Goal: Transaction & Acquisition: Download file/media

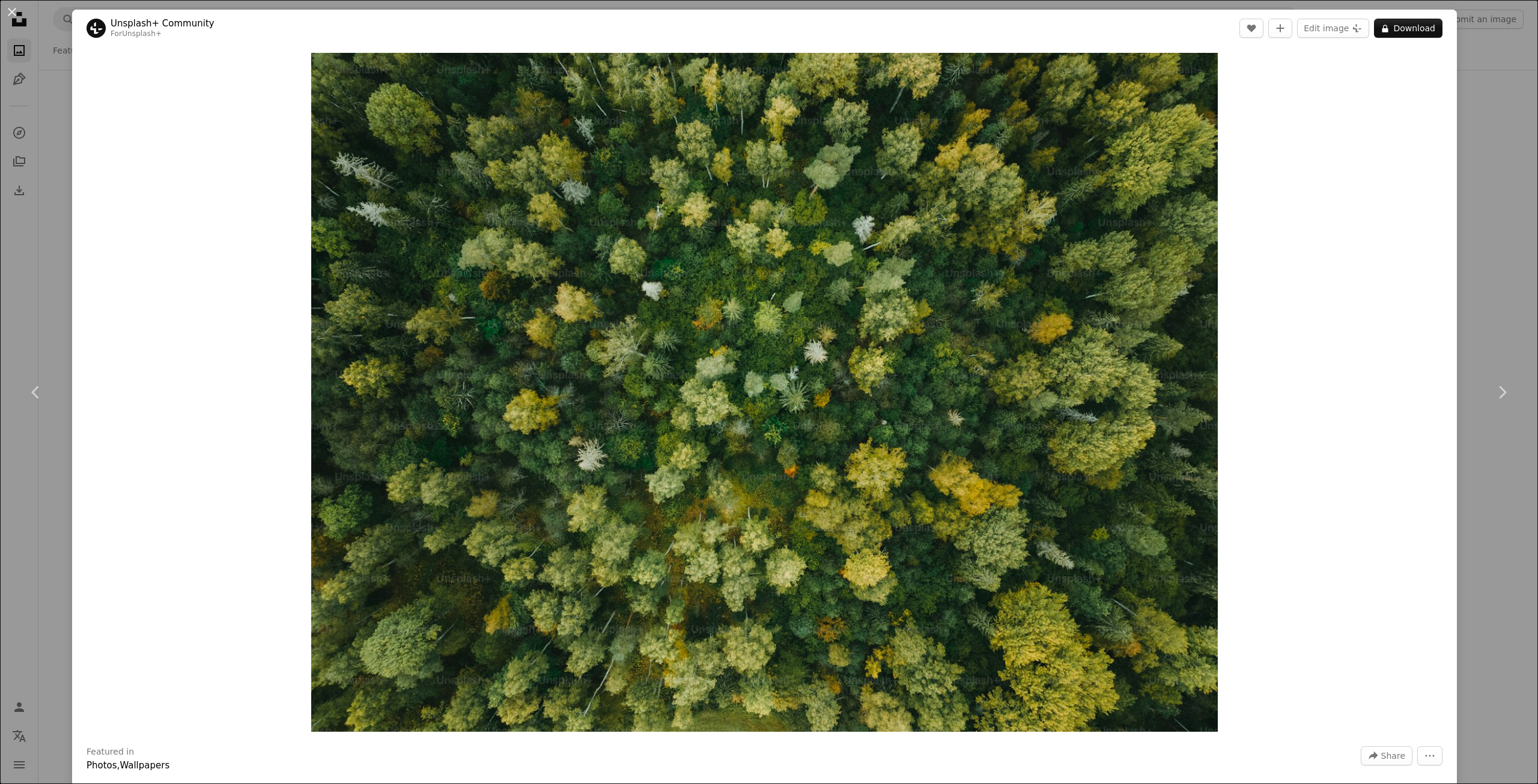
scroll to position [29666, 0]
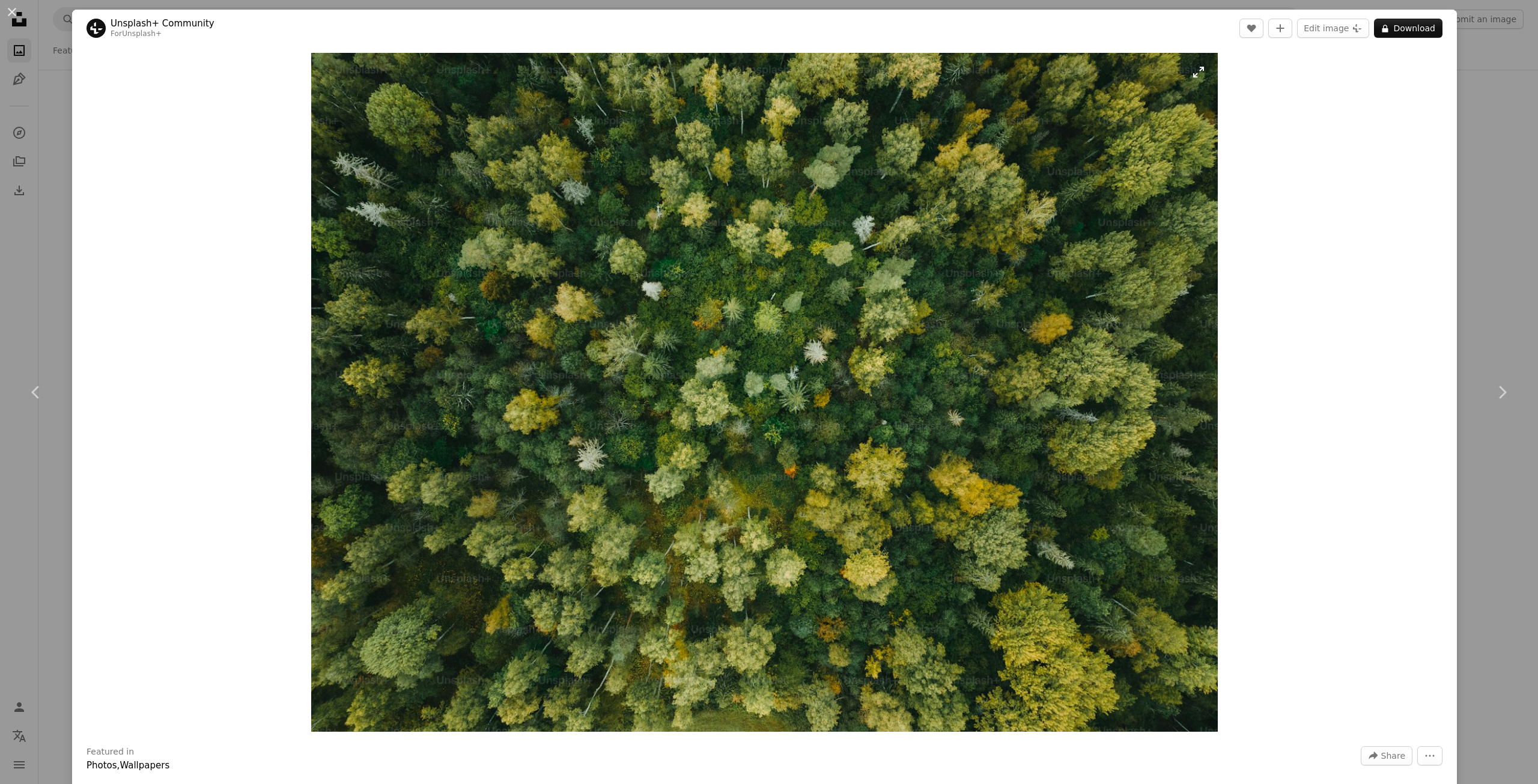
click at [732, 410] on img "Zoom in on this image" at bounding box center [764, 392] width 906 height 679
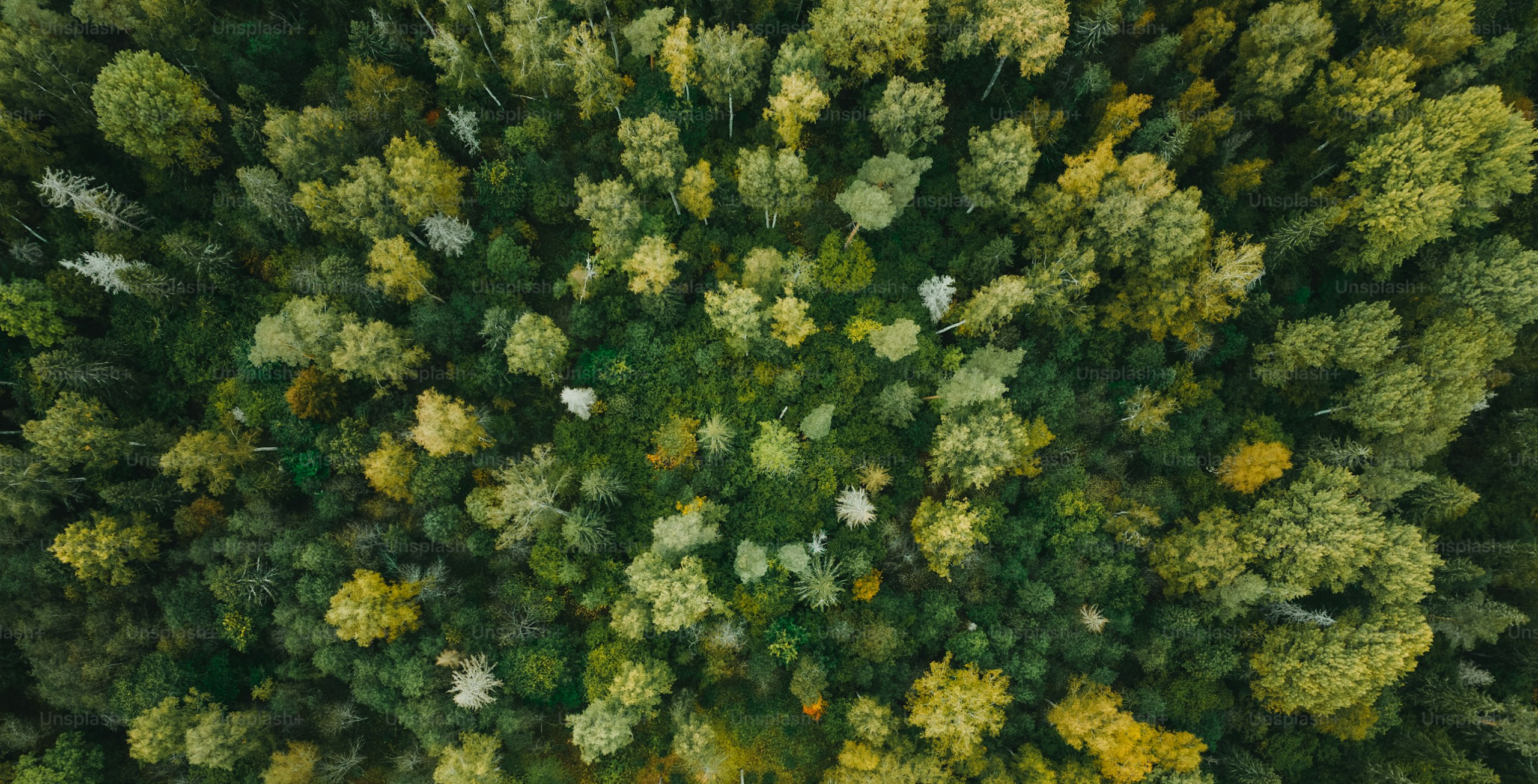
scroll to position [177, 0]
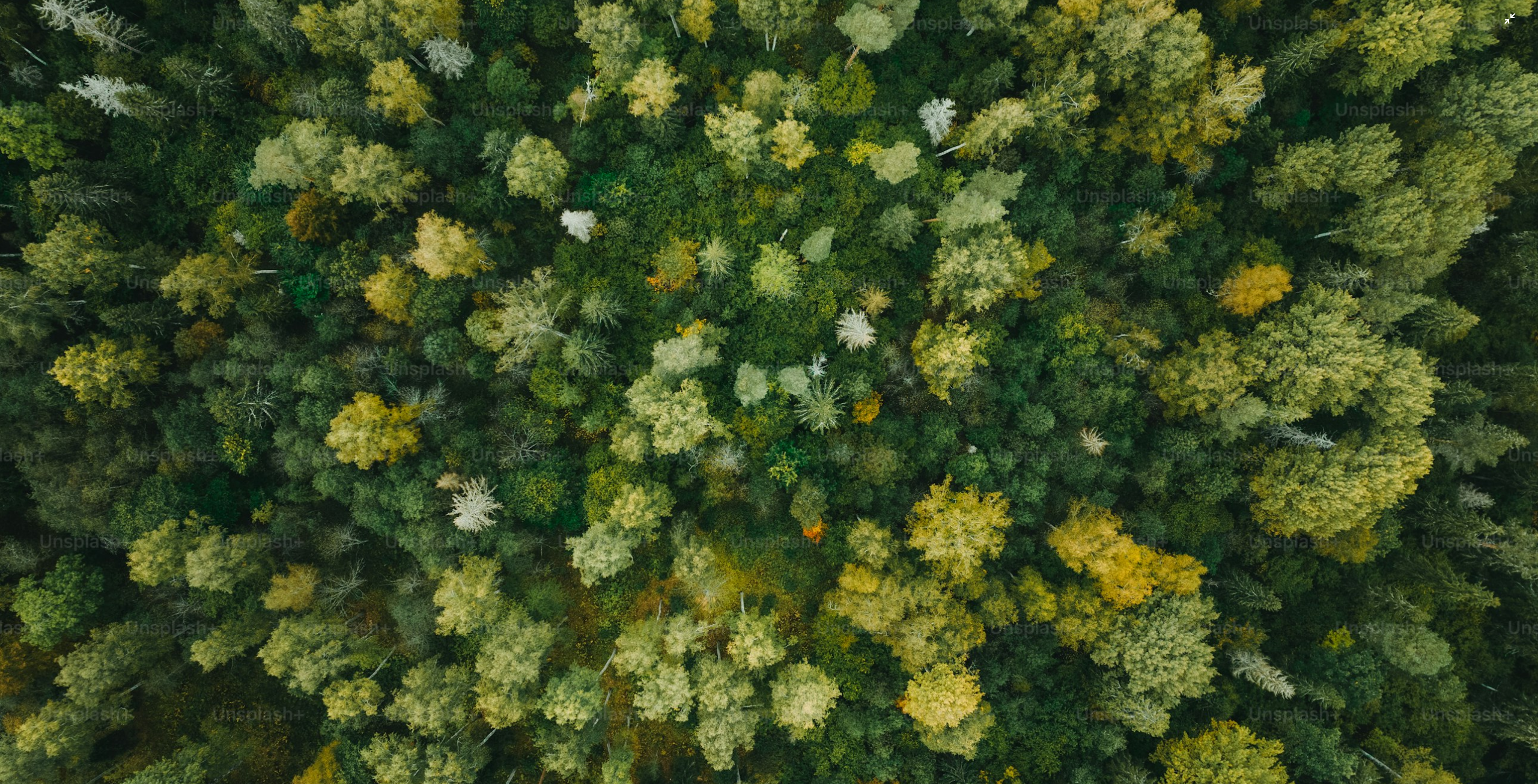
click at [730, 408] on img "Zoom out on this image" at bounding box center [769, 398] width 1539 height 1152
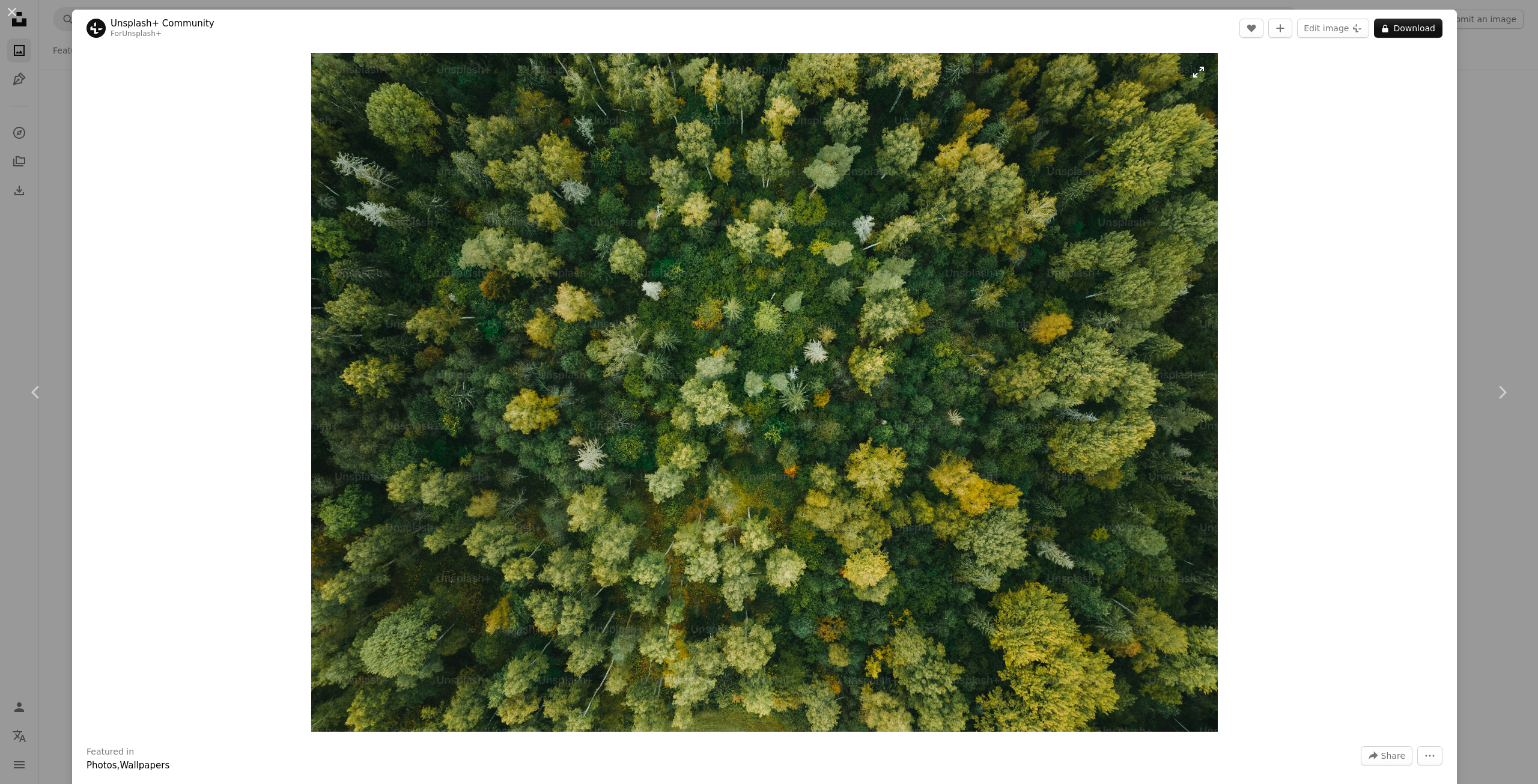
click at [730, 408] on img "Zoom in on this image" at bounding box center [764, 392] width 906 height 679
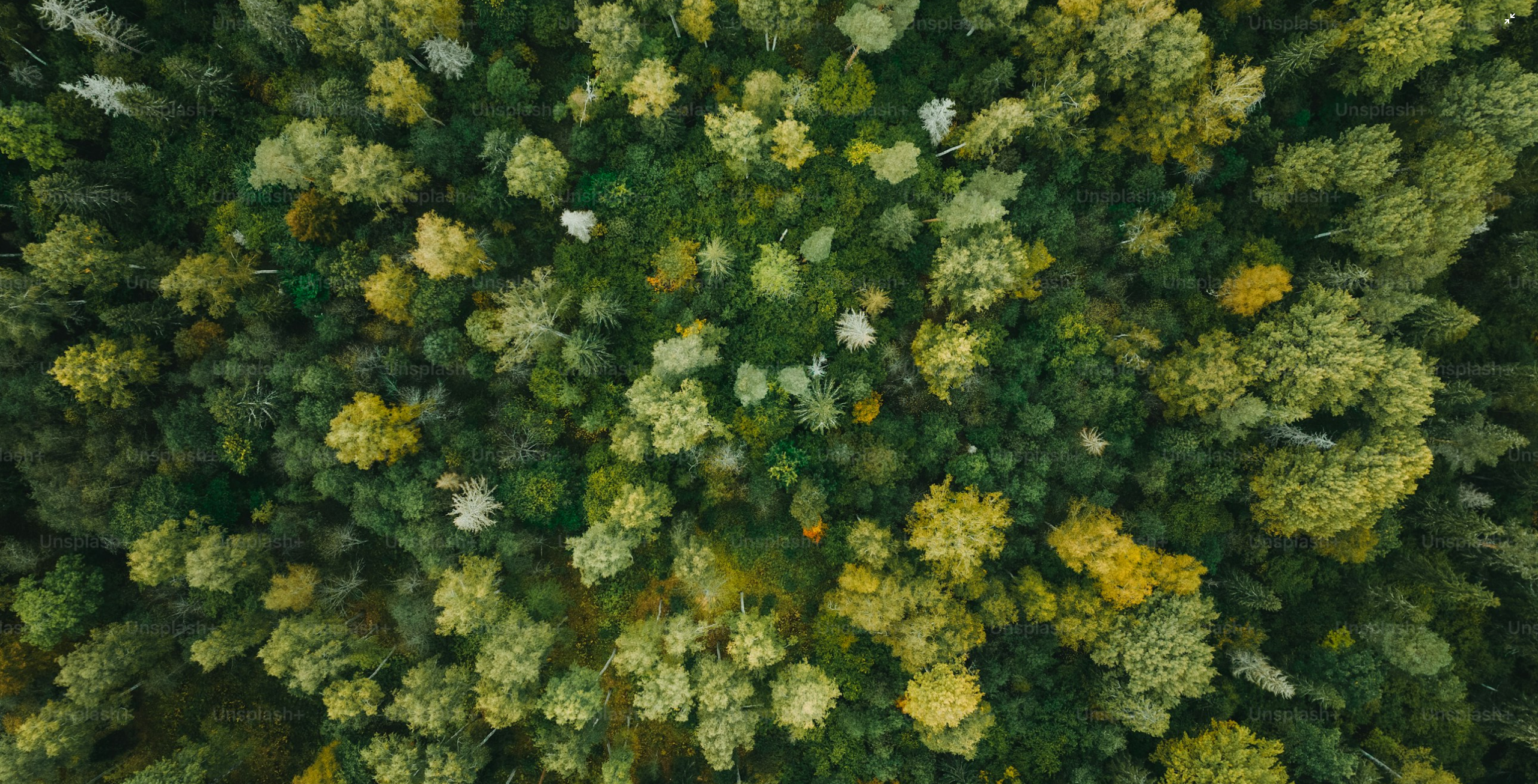
click at [730, 408] on img "Zoom out on this image" at bounding box center [769, 398] width 1539 height 1152
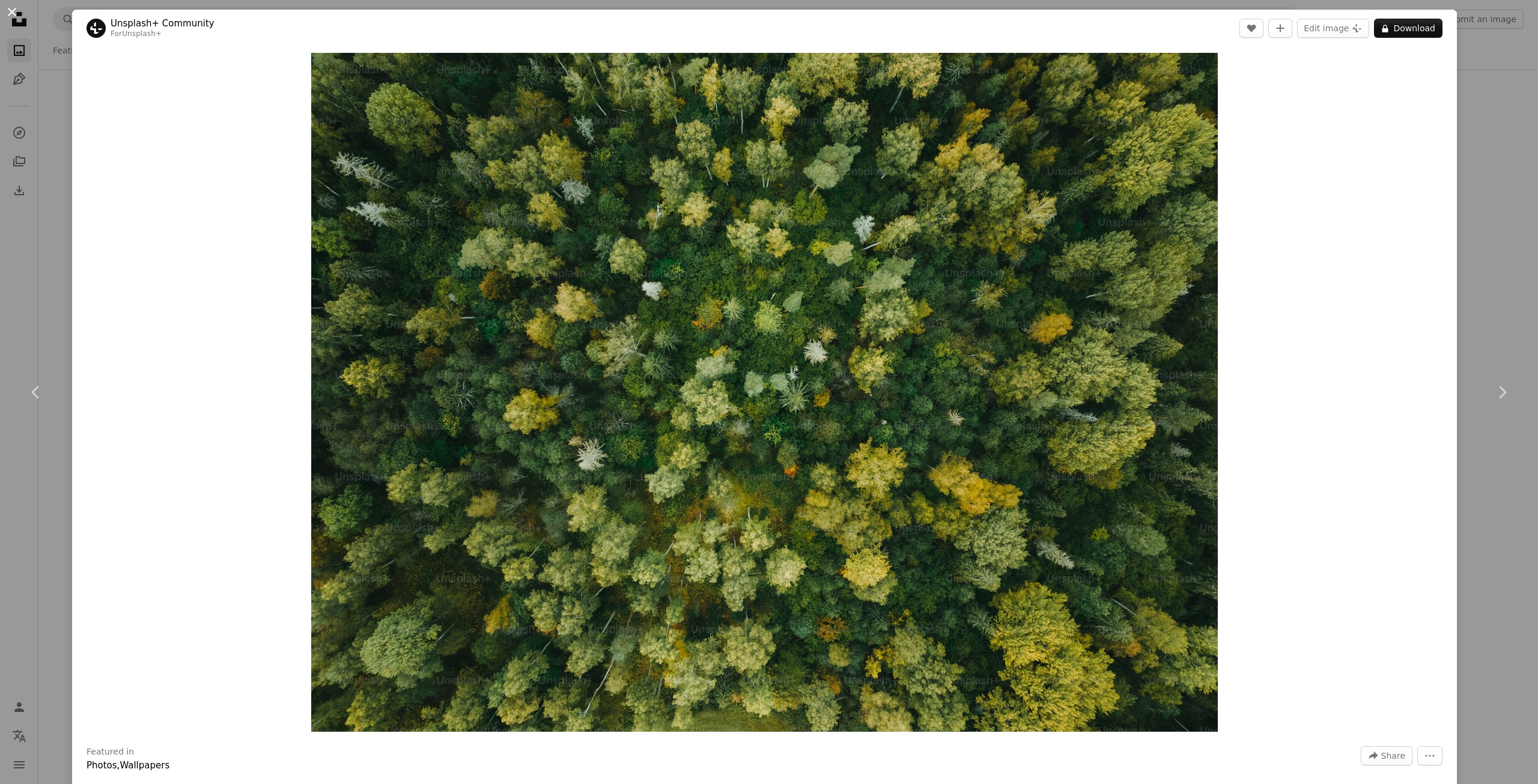
click at [10, 16] on button "An X shape" at bounding box center [12, 12] width 15 height 14
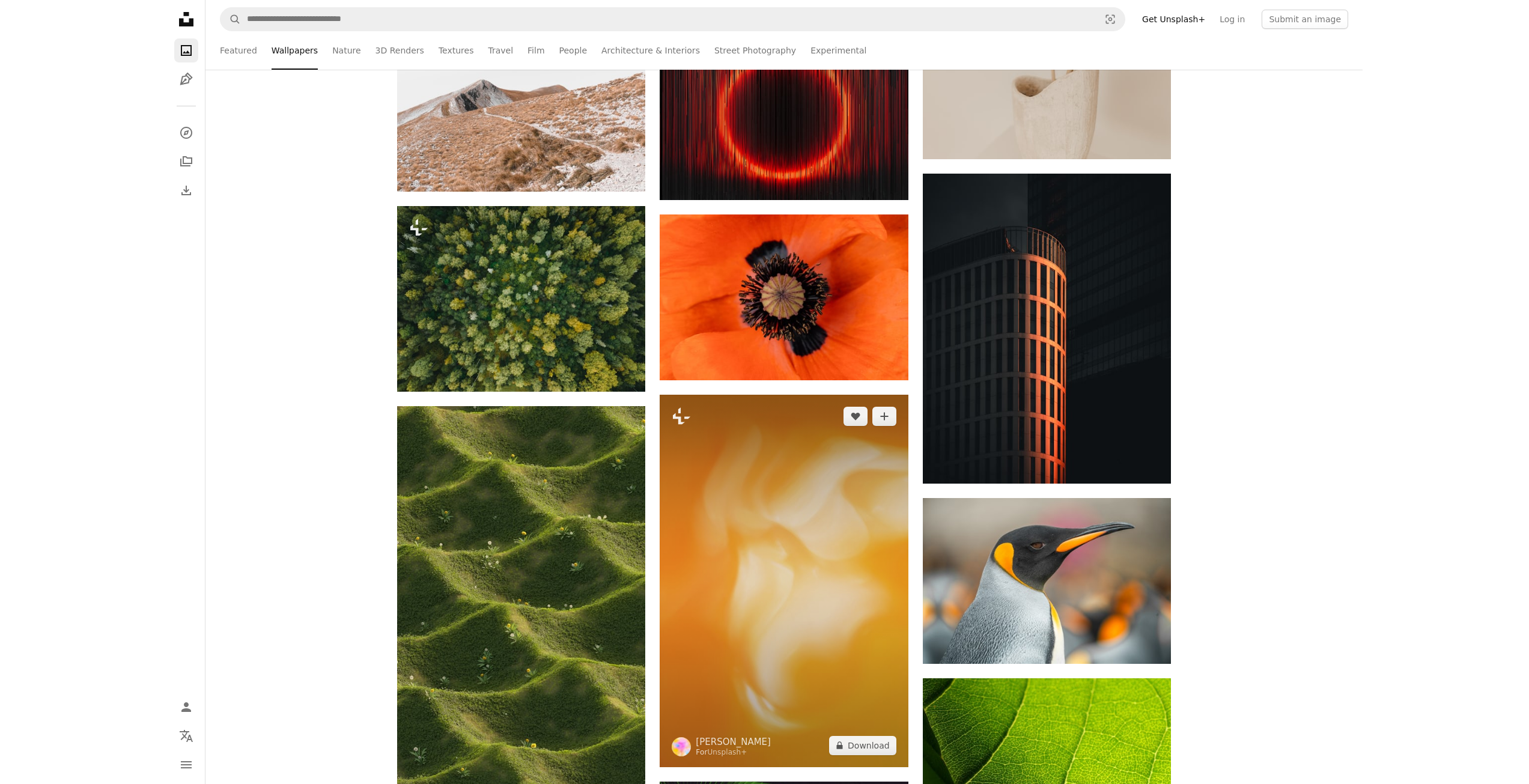
scroll to position [30086, 0]
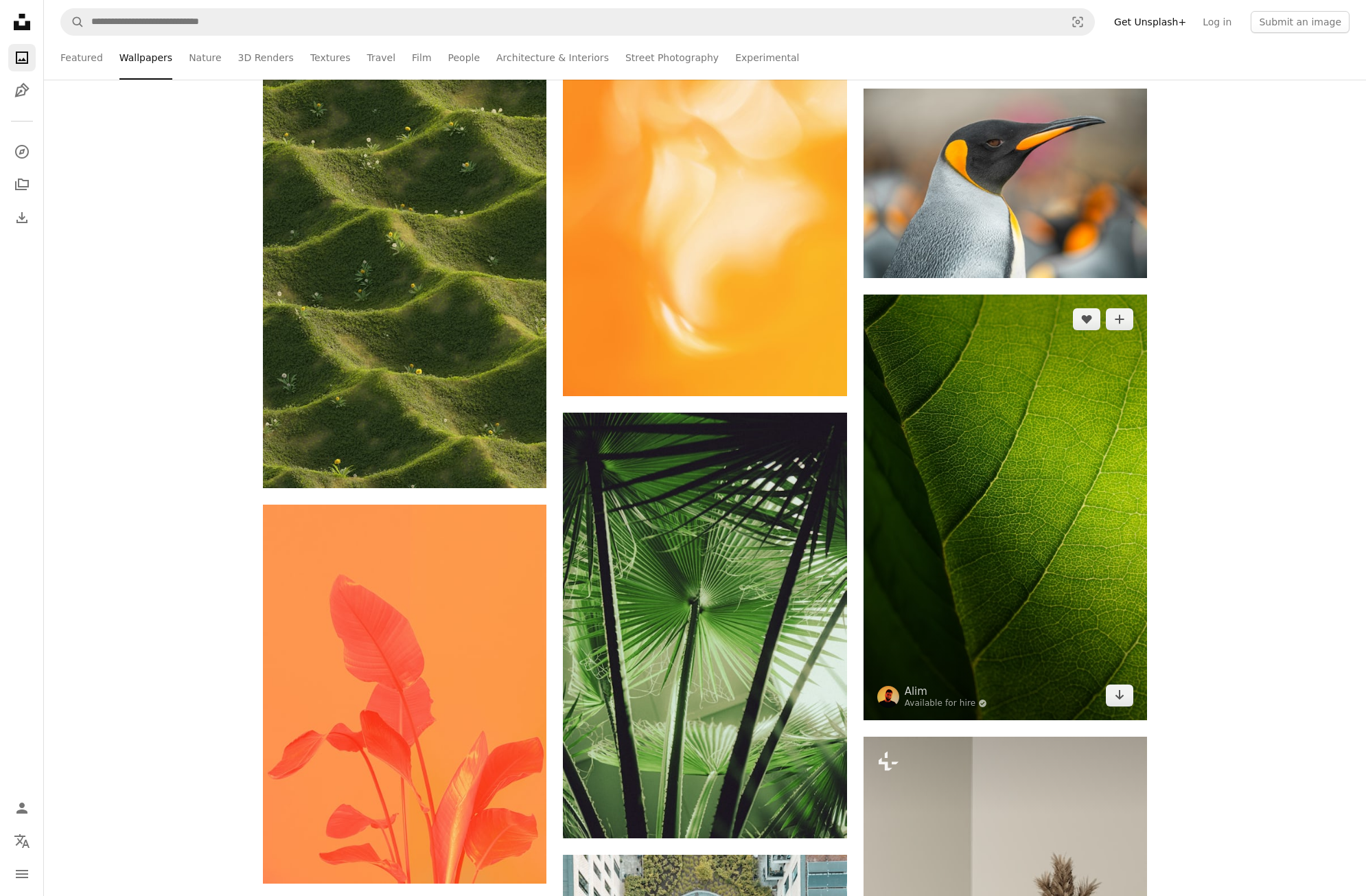
click at [986, 481] on img at bounding box center [1005, 507] width 283 height 425
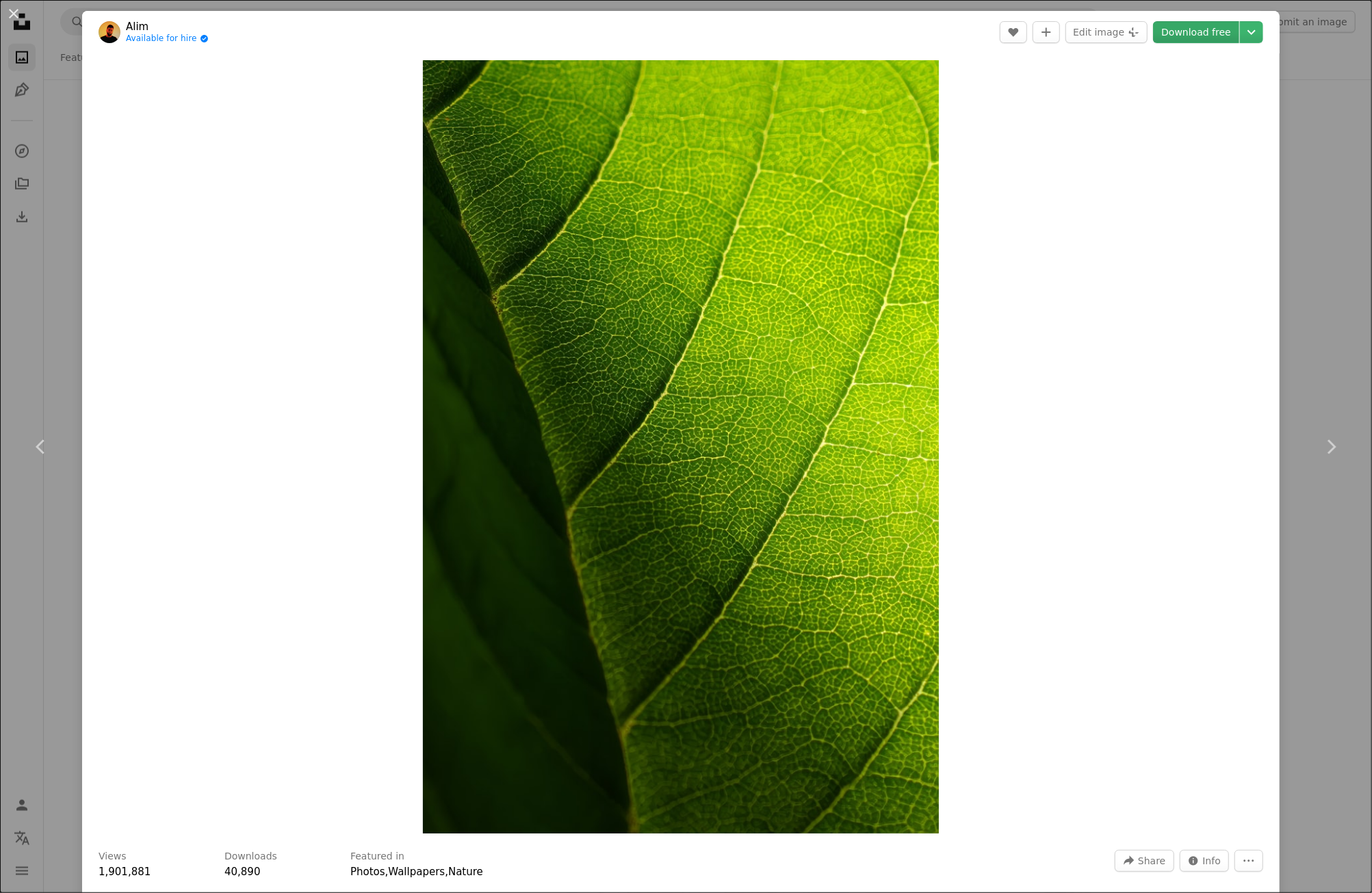
click at [1179, 34] on link "Download free" at bounding box center [1196, 32] width 86 height 22
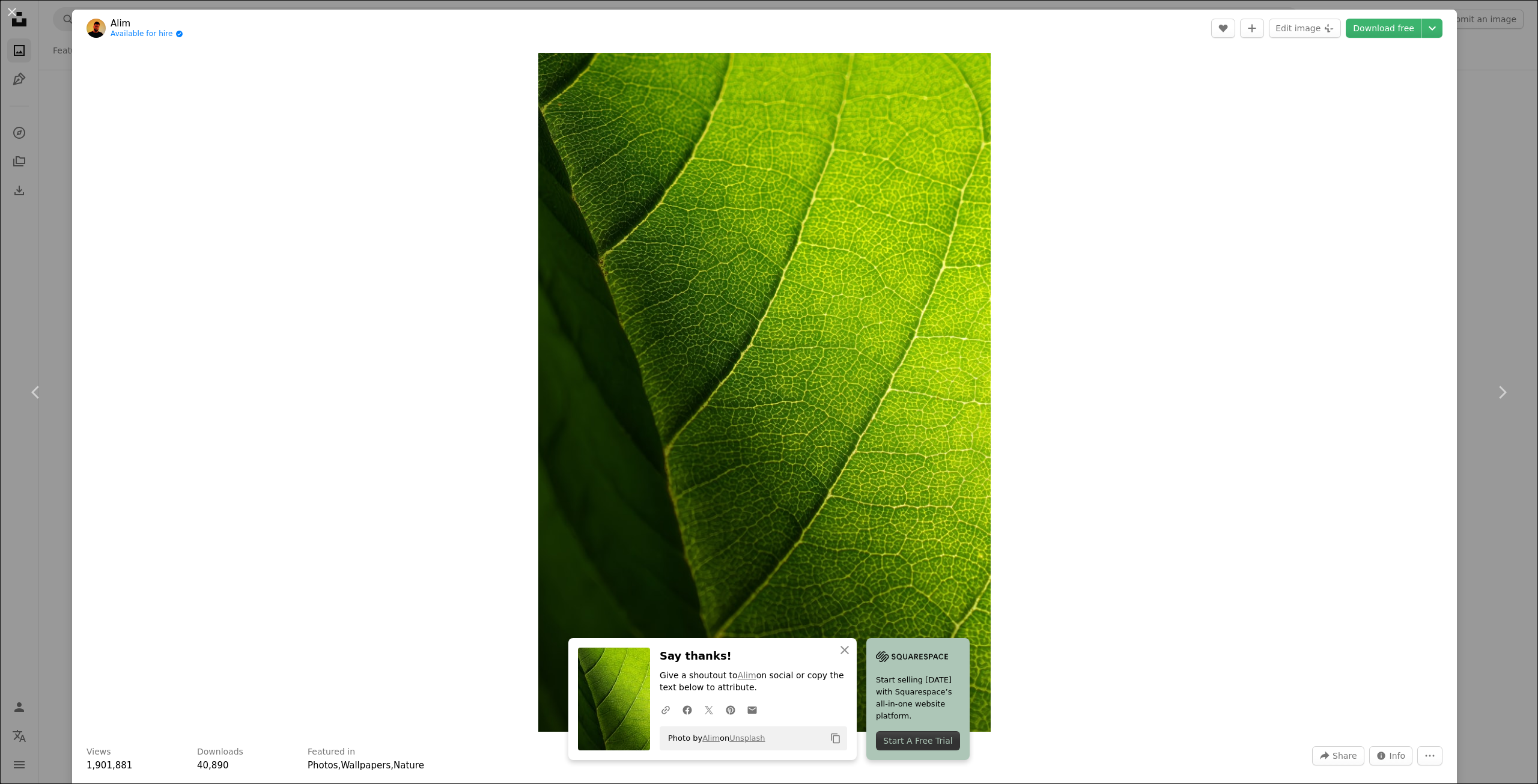
click at [1365, 135] on div "Zoom in" at bounding box center [764, 392] width 1385 height 690
click at [11, 13] on button "An X shape" at bounding box center [12, 12] width 15 height 14
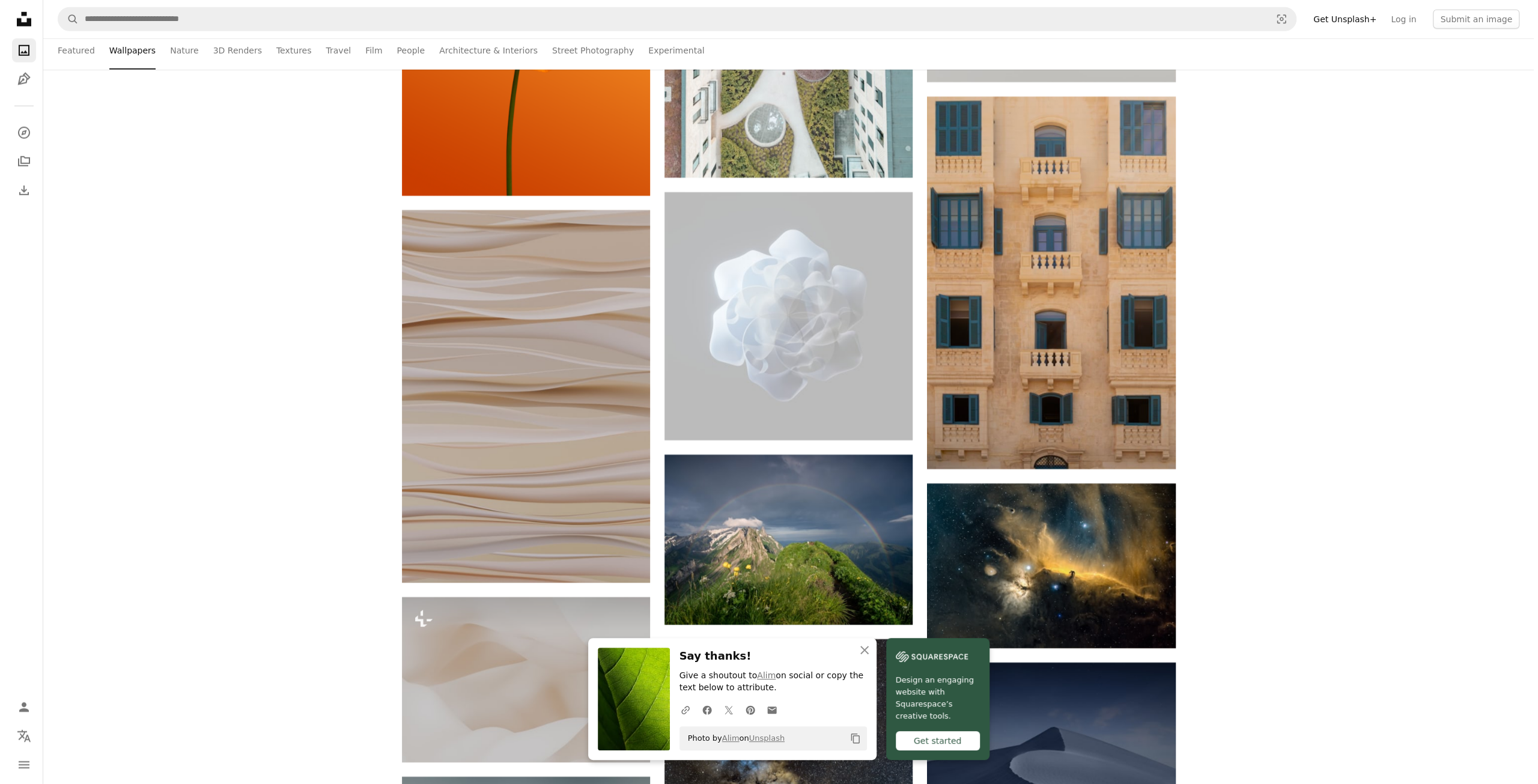
scroll to position [31047, 0]
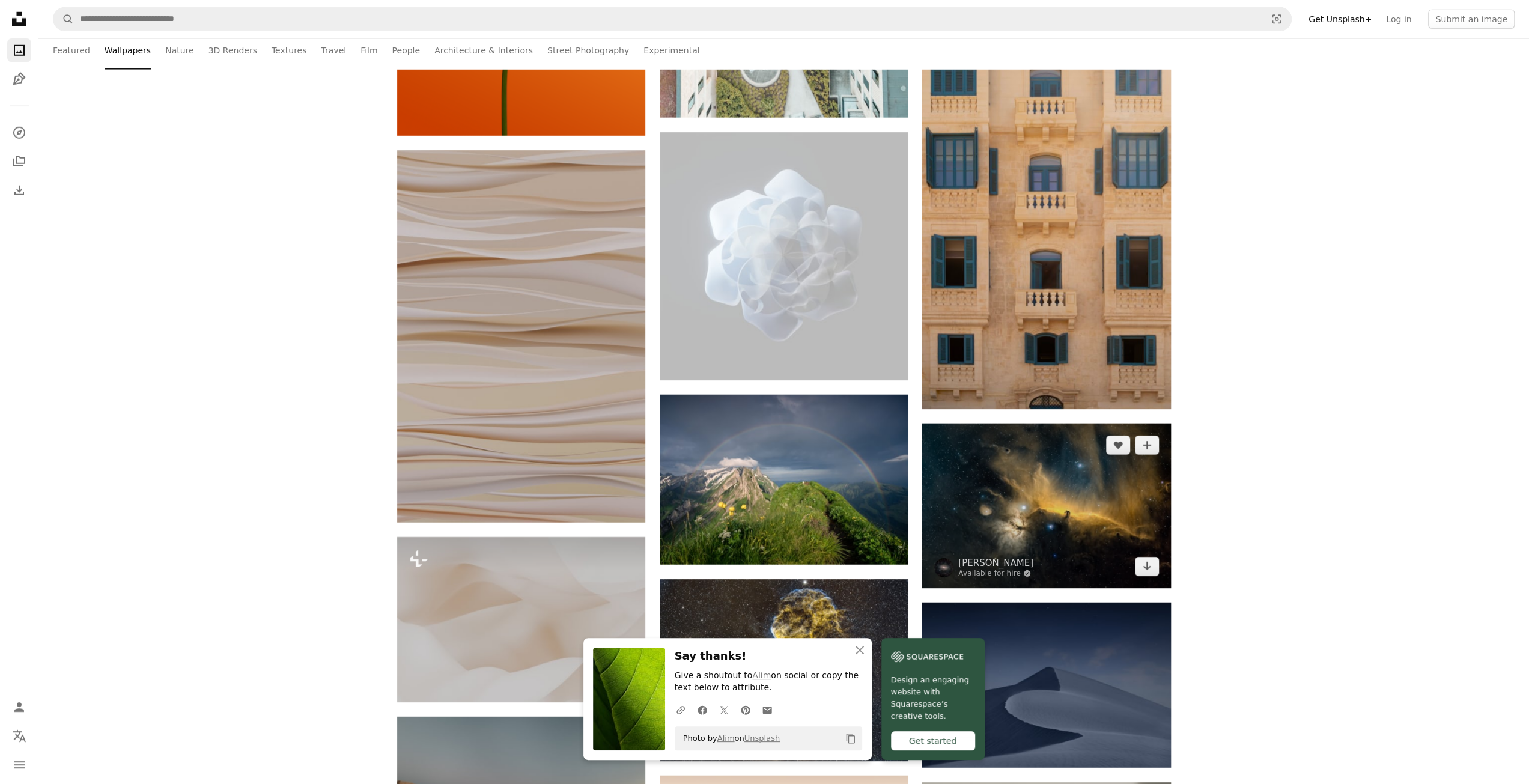
click at [1165, 481] on img at bounding box center [1046, 506] width 248 height 165
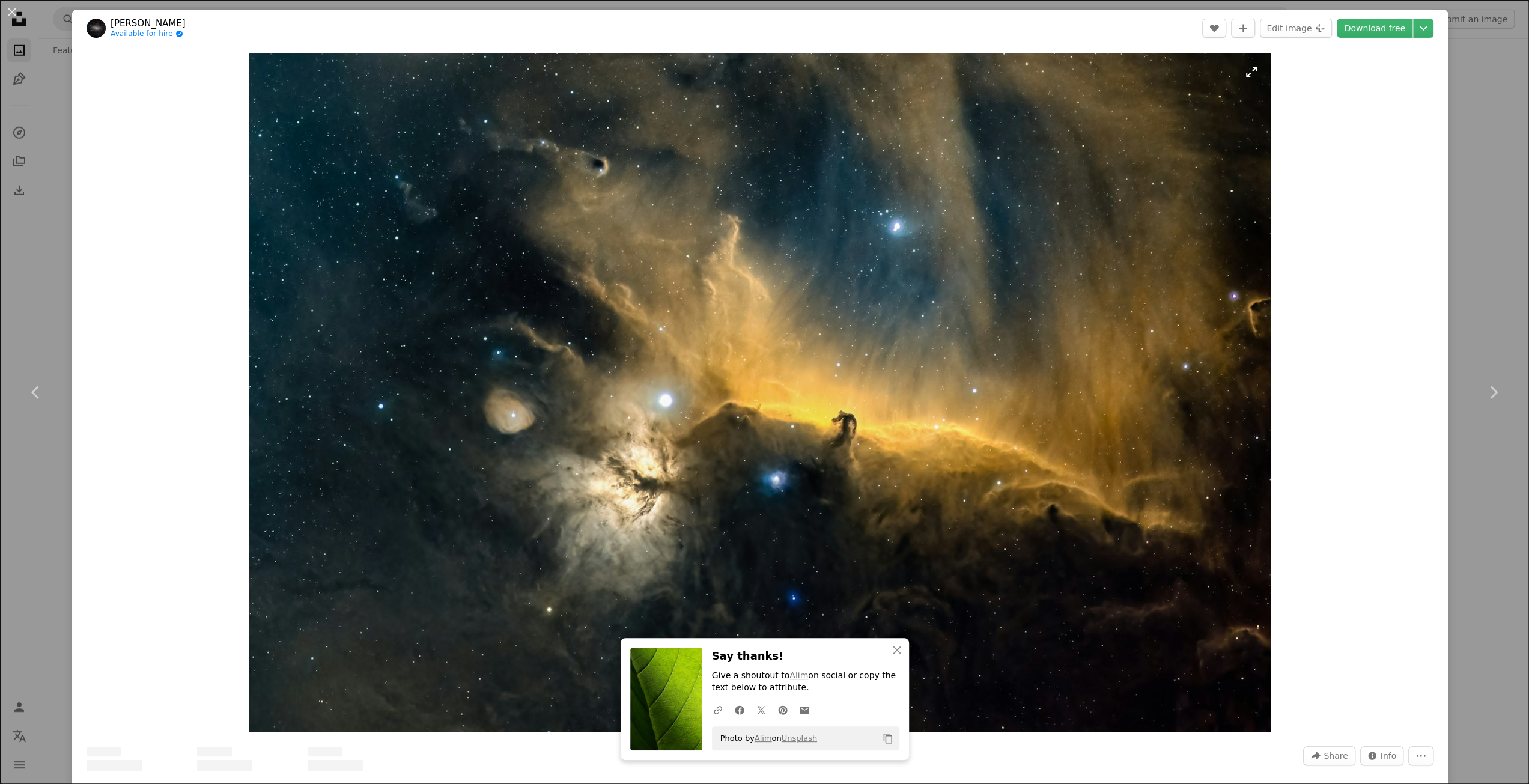
click at [1047, 495] on img "Zoom in on this image" at bounding box center [760, 392] width 1022 height 679
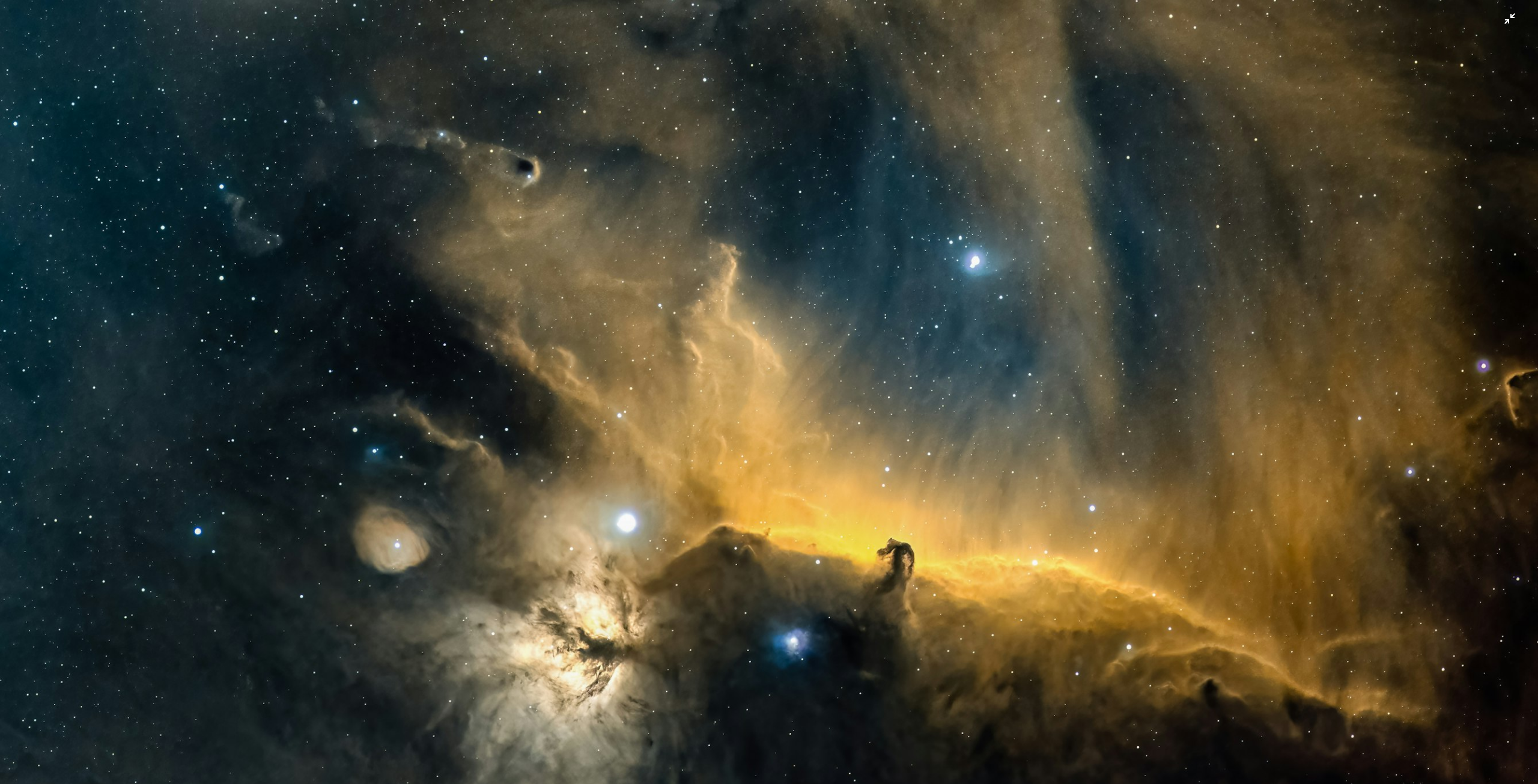
scroll to position [113, 0]
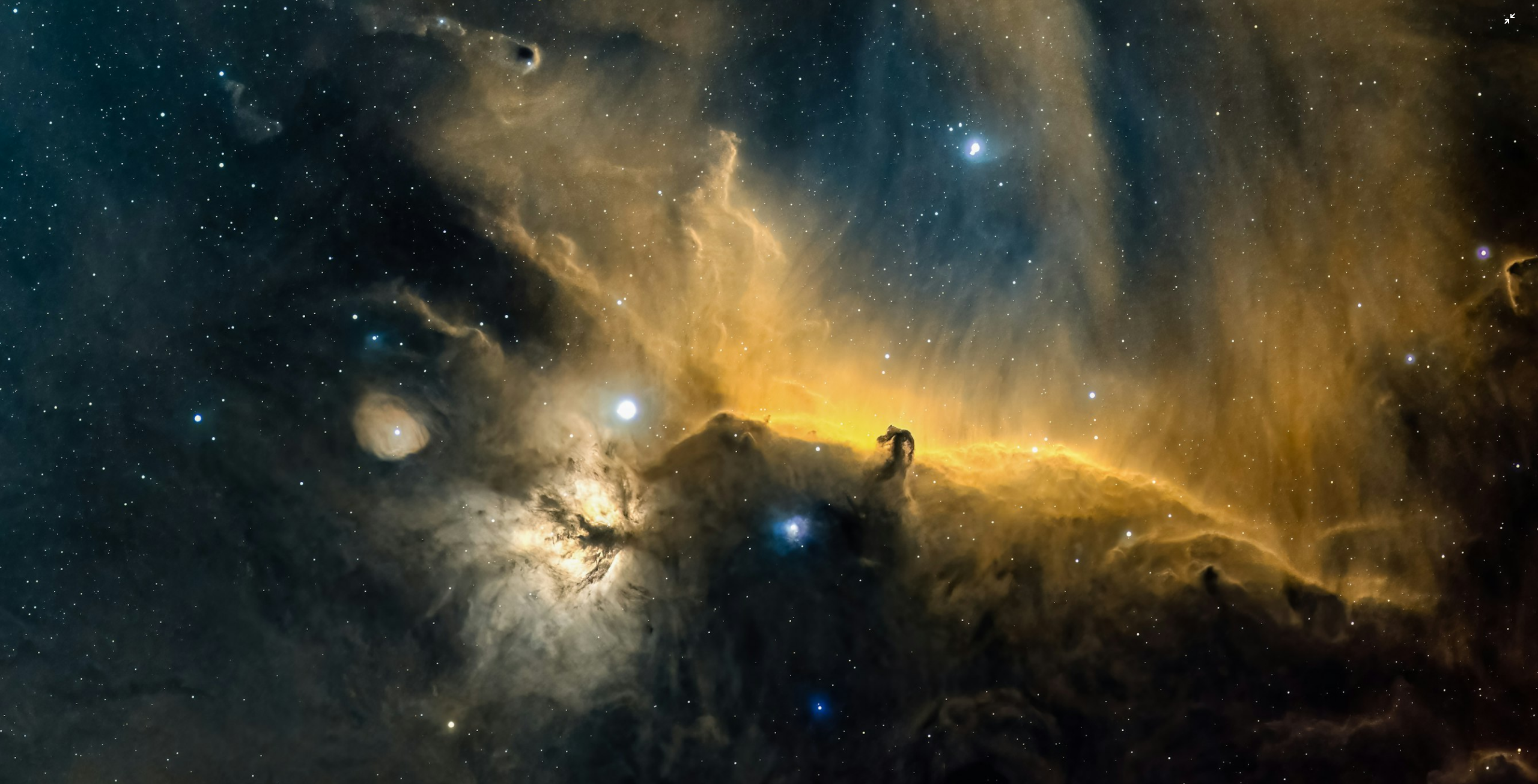
click at [682, 448] on img "Zoom out on this image" at bounding box center [769, 397] width 1539 height 1022
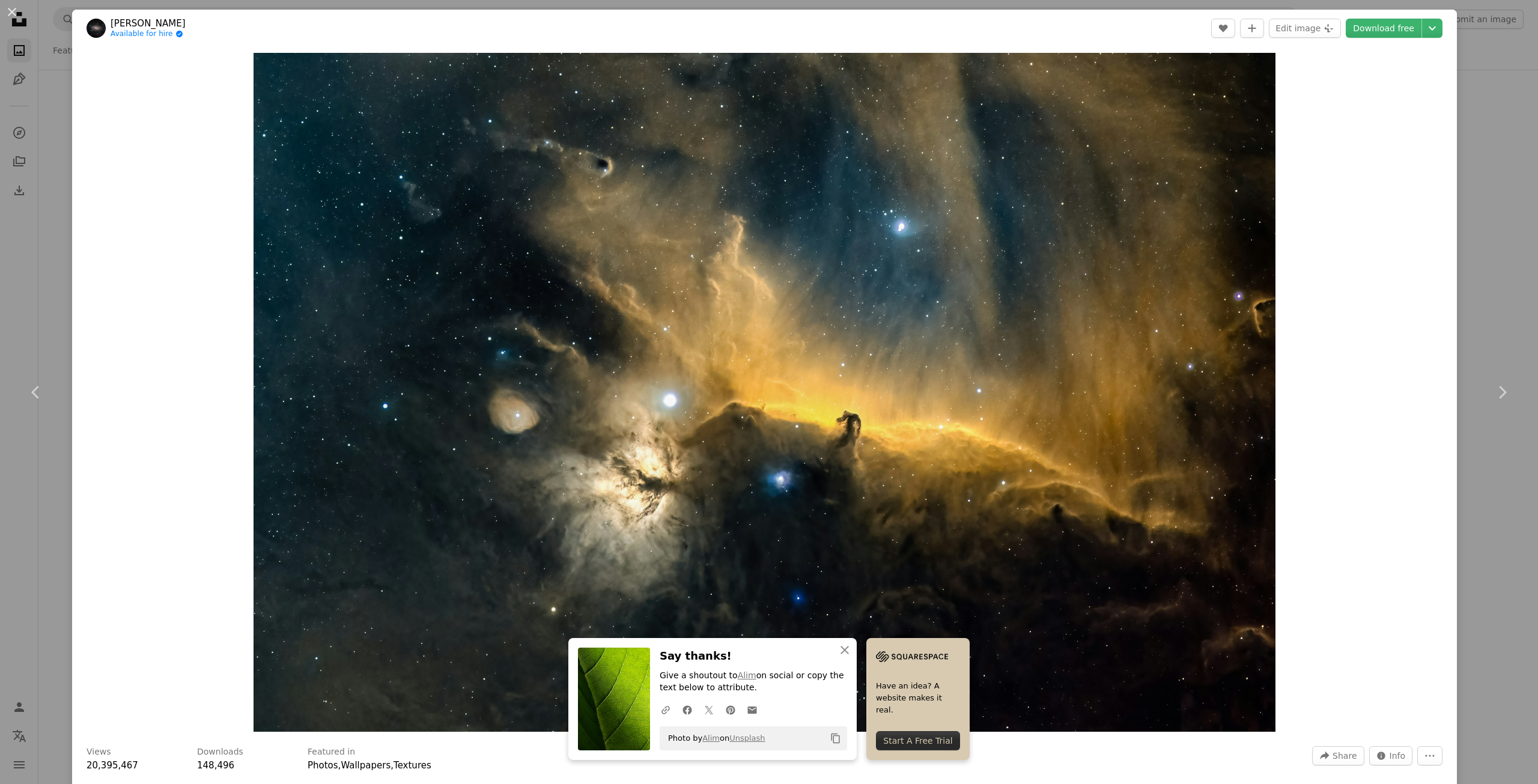
click at [682, 448] on img "Zoom in on this image" at bounding box center [765, 392] width 1022 height 679
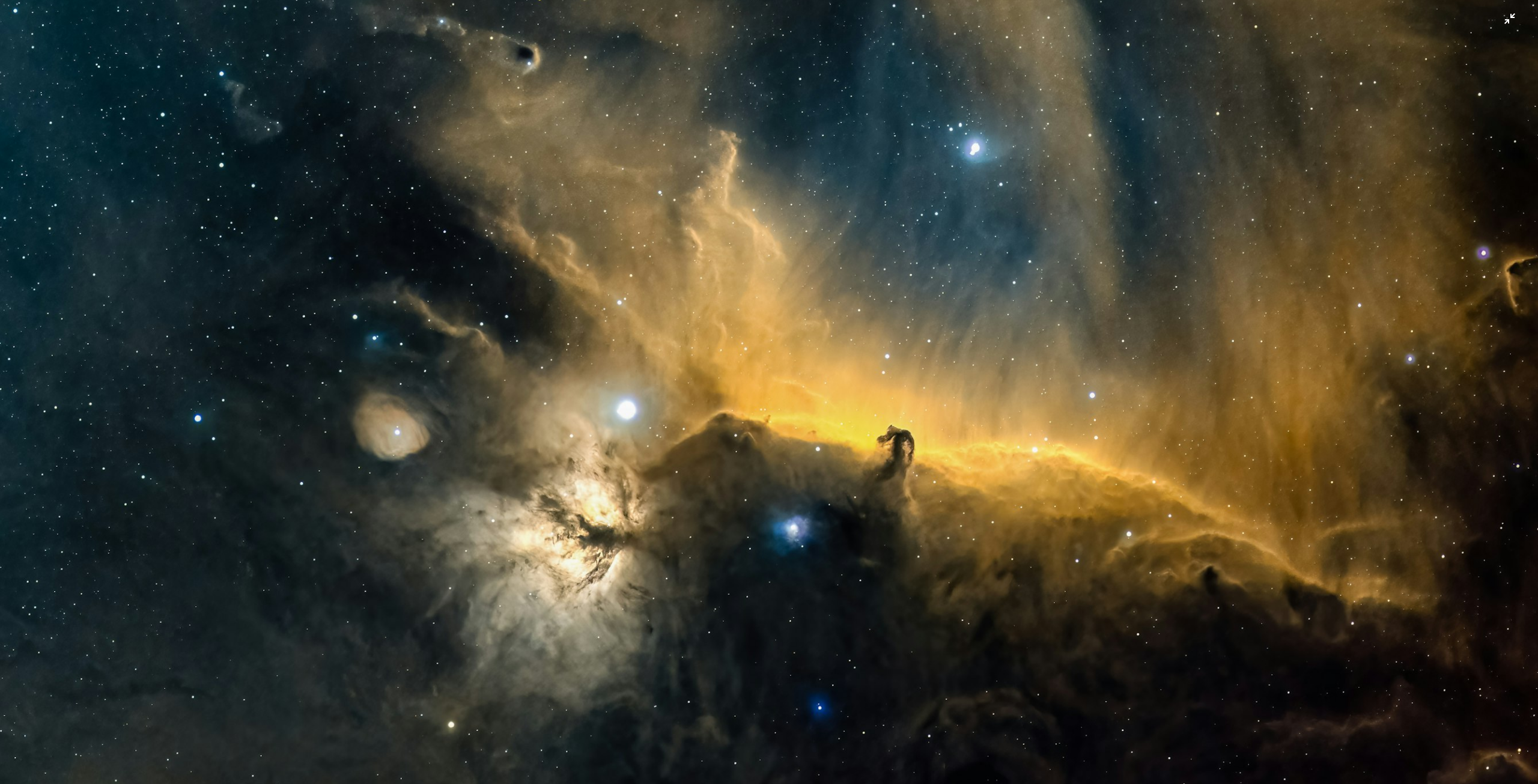
click at [682, 448] on img "Zoom out on this image" at bounding box center [769, 397] width 1539 height 1022
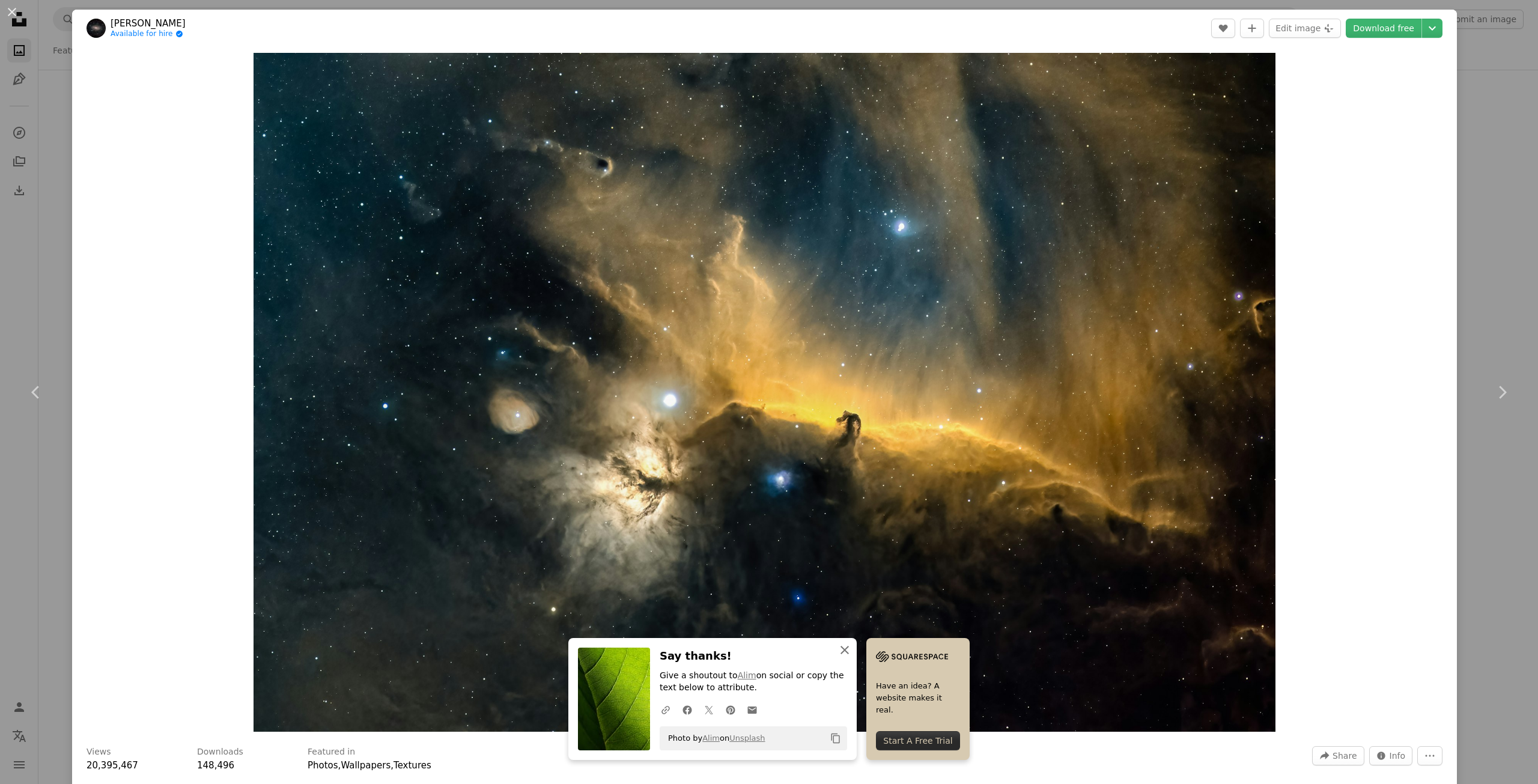
click at [838, 652] on icon "An X shape" at bounding box center [845, 650] width 15 height 14
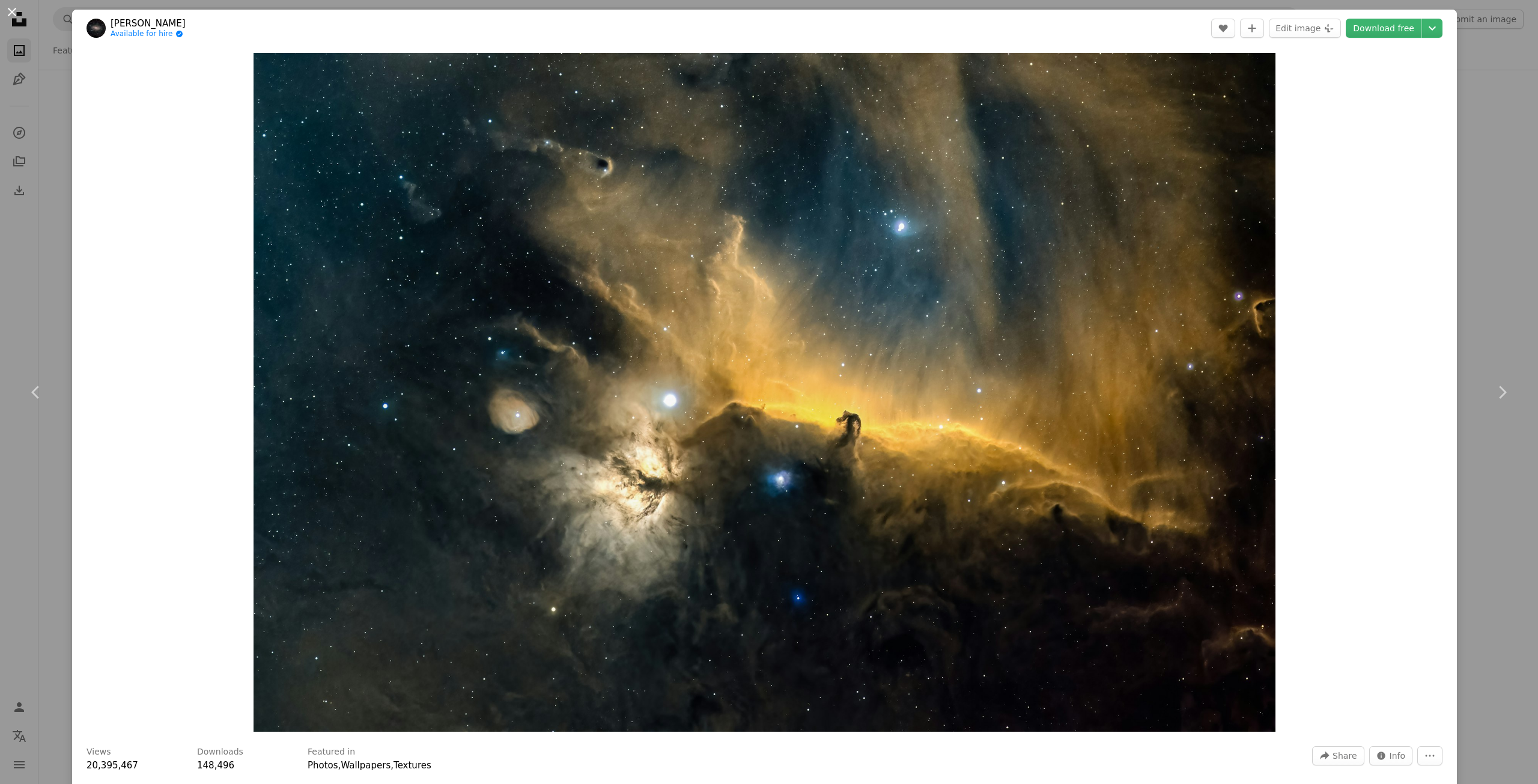
click at [16, 14] on button "An X shape" at bounding box center [12, 12] width 15 height 14
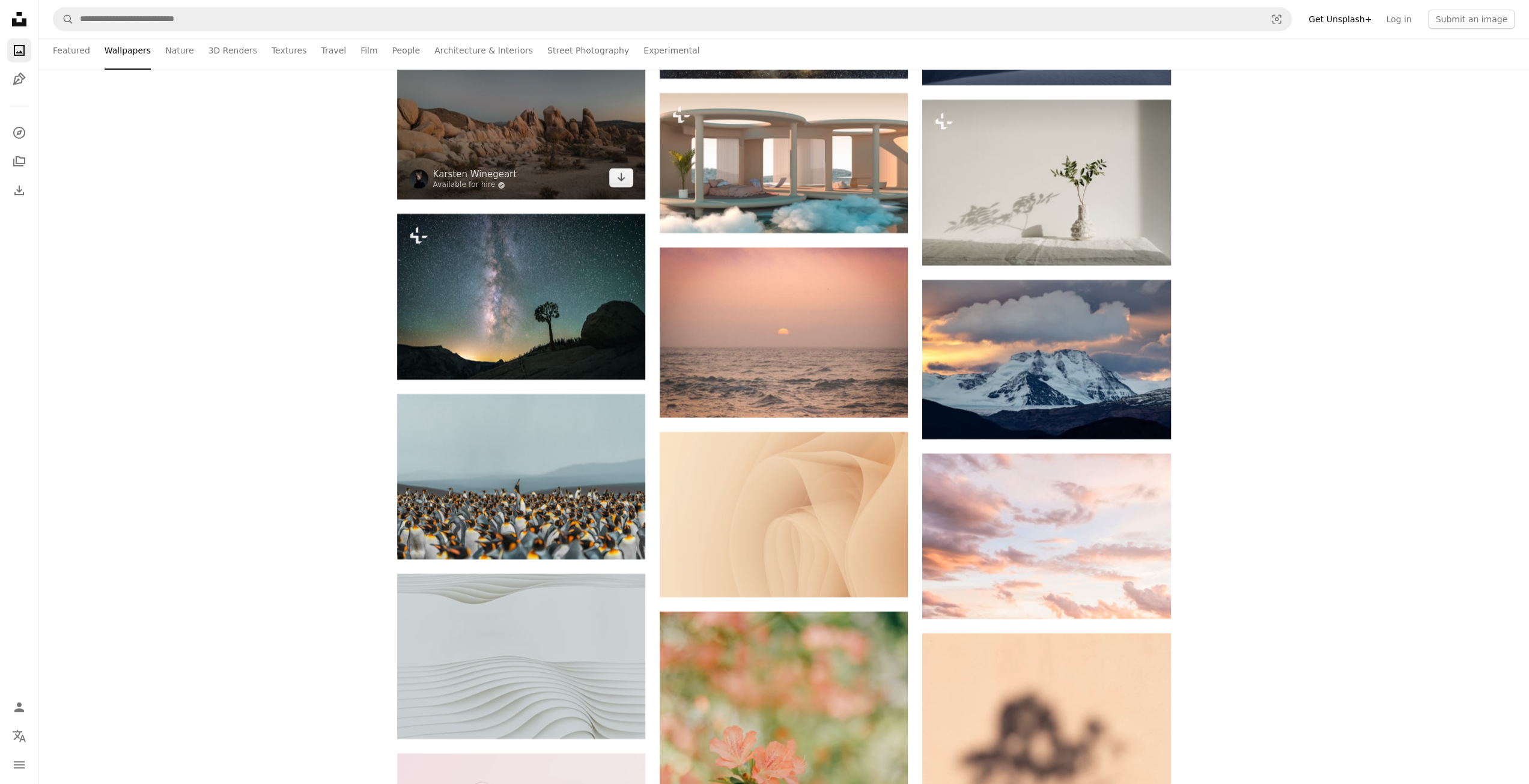
scroll to position [31948, 0]
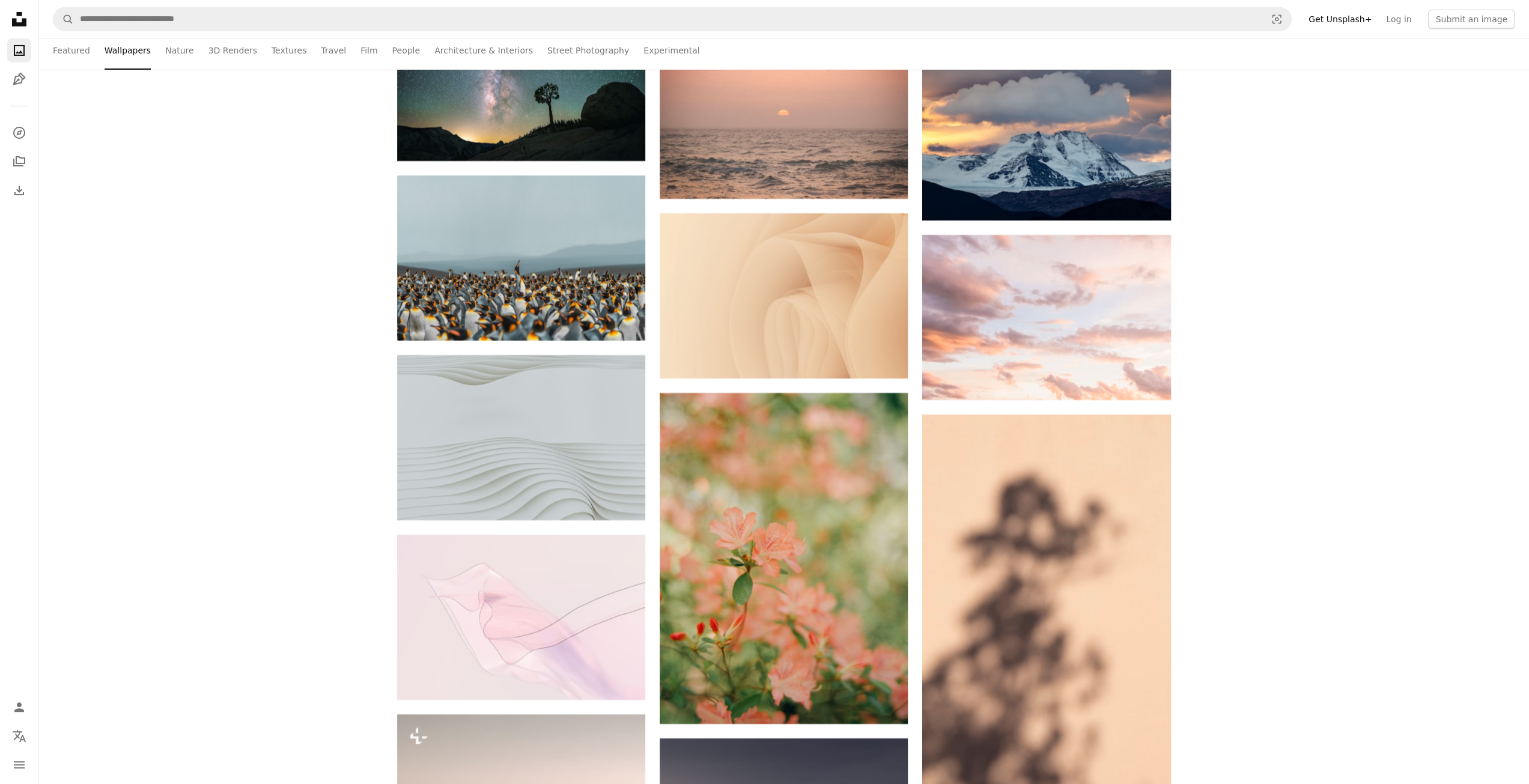
click at [24, 14] on icon "Unsplash logo Unsplash Home" at bounding box center [19, 19] width 24 height 24
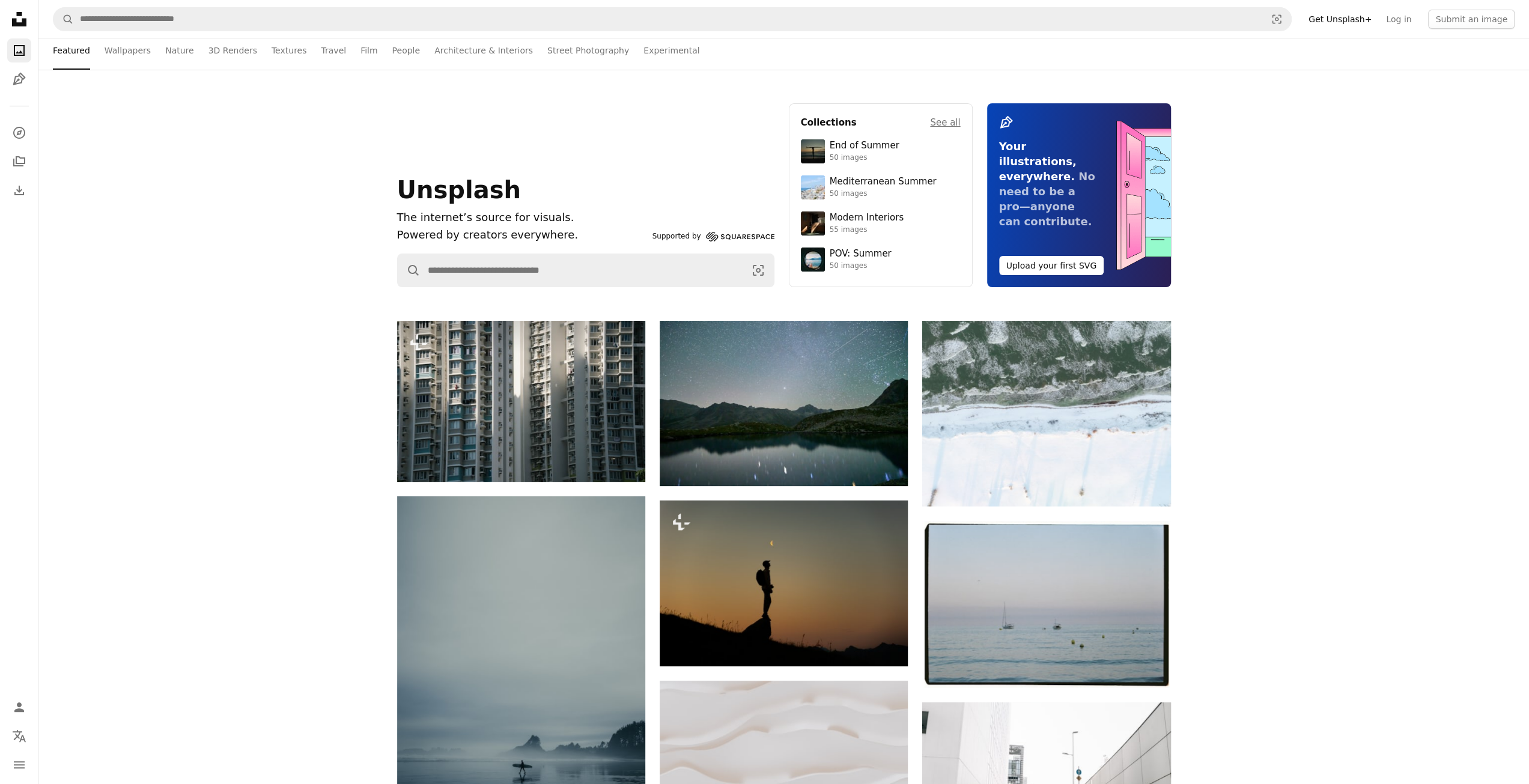
click at [71, 49] on li "Featured" at bounding box center [71, 50] width 38 height 38
click at [272, 49] on link "Textures" at bounding box center [289, 50] width 36 height 38
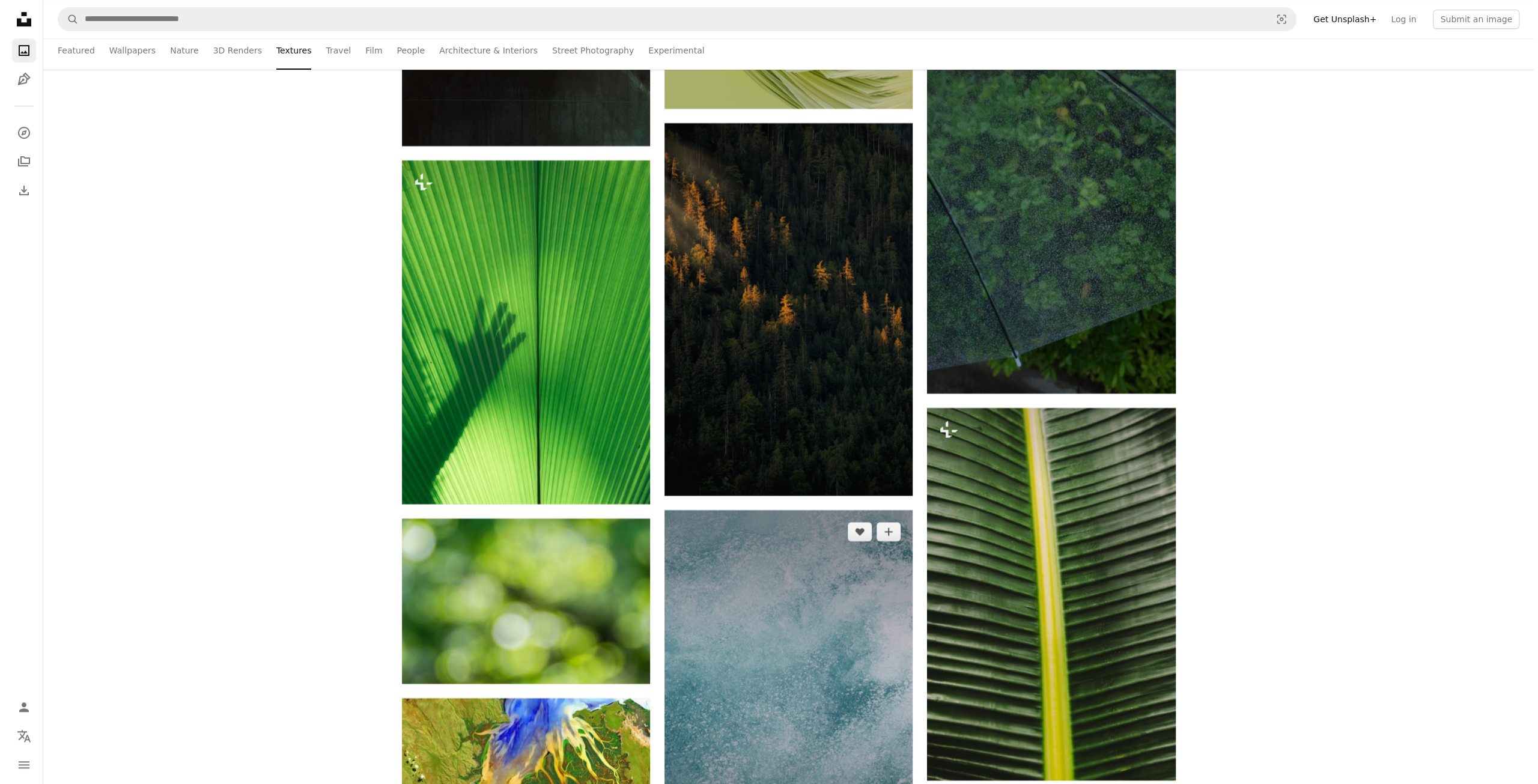
scroll to position [14233, 0]
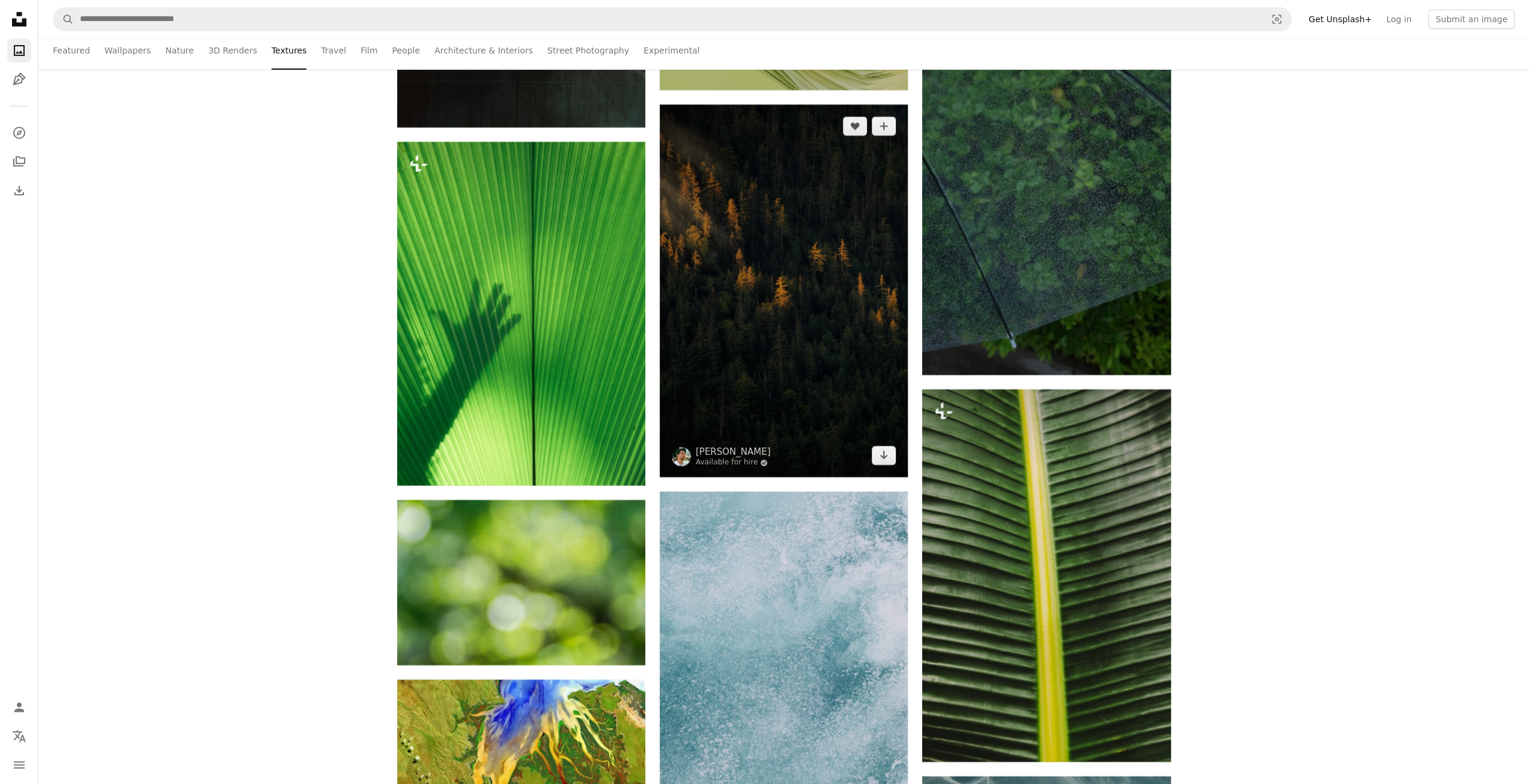
click at [838, 430] on img at bounding box center [784, 291] width 248 height 372
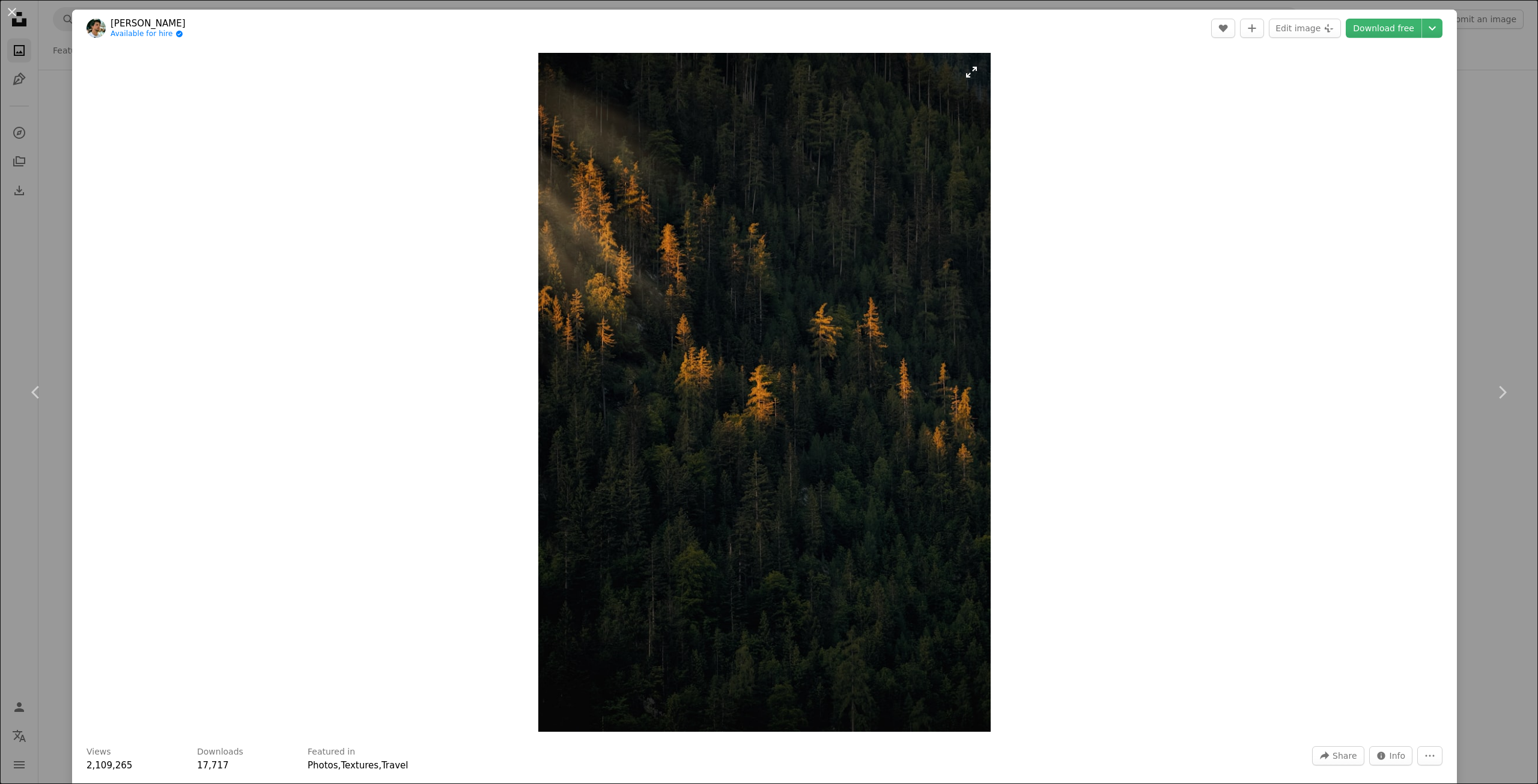
click at [755, 400] on img "Zoom in on this image" at bounding box center [765, 392] width 452 height 679
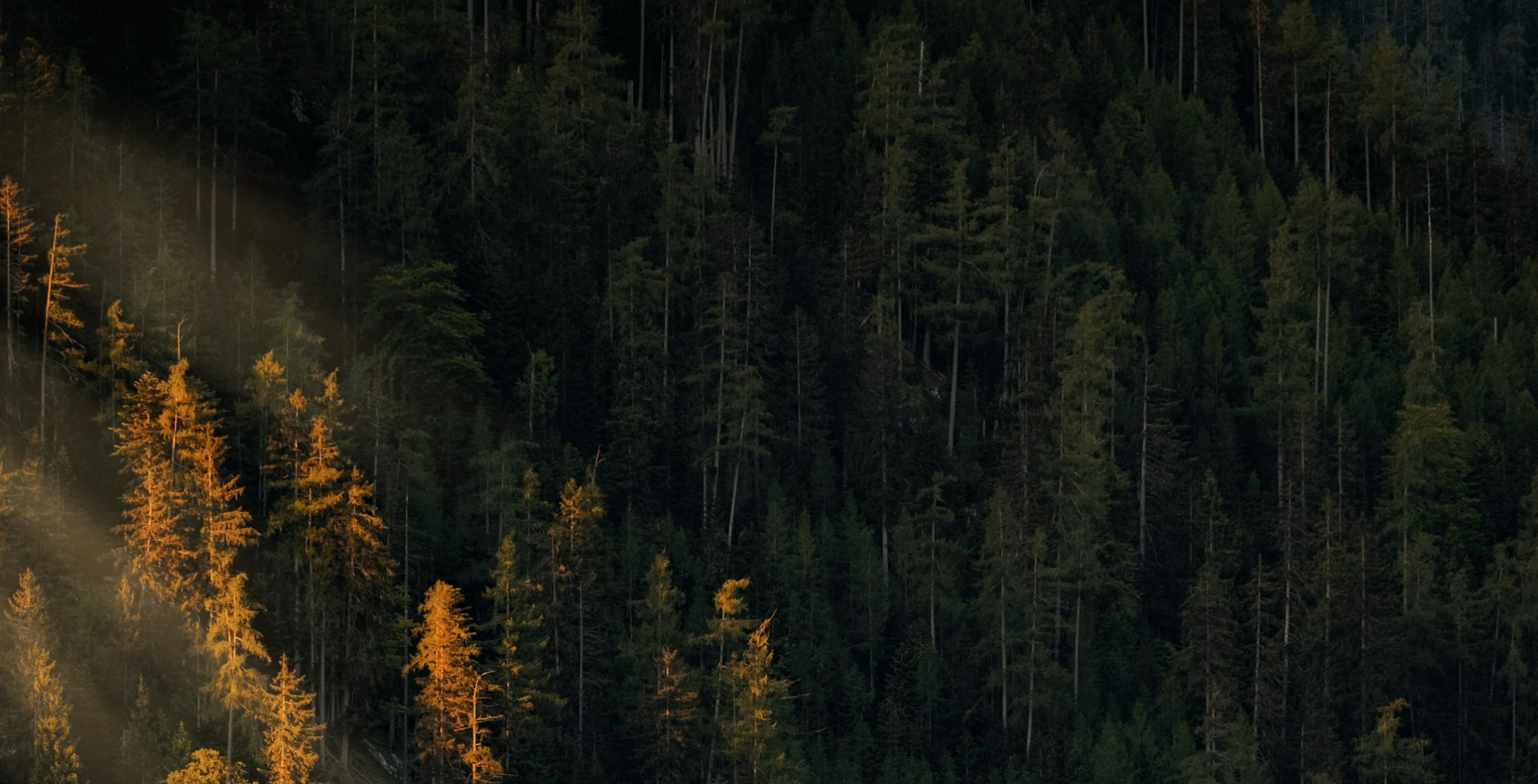
scroll to position [748, 0]
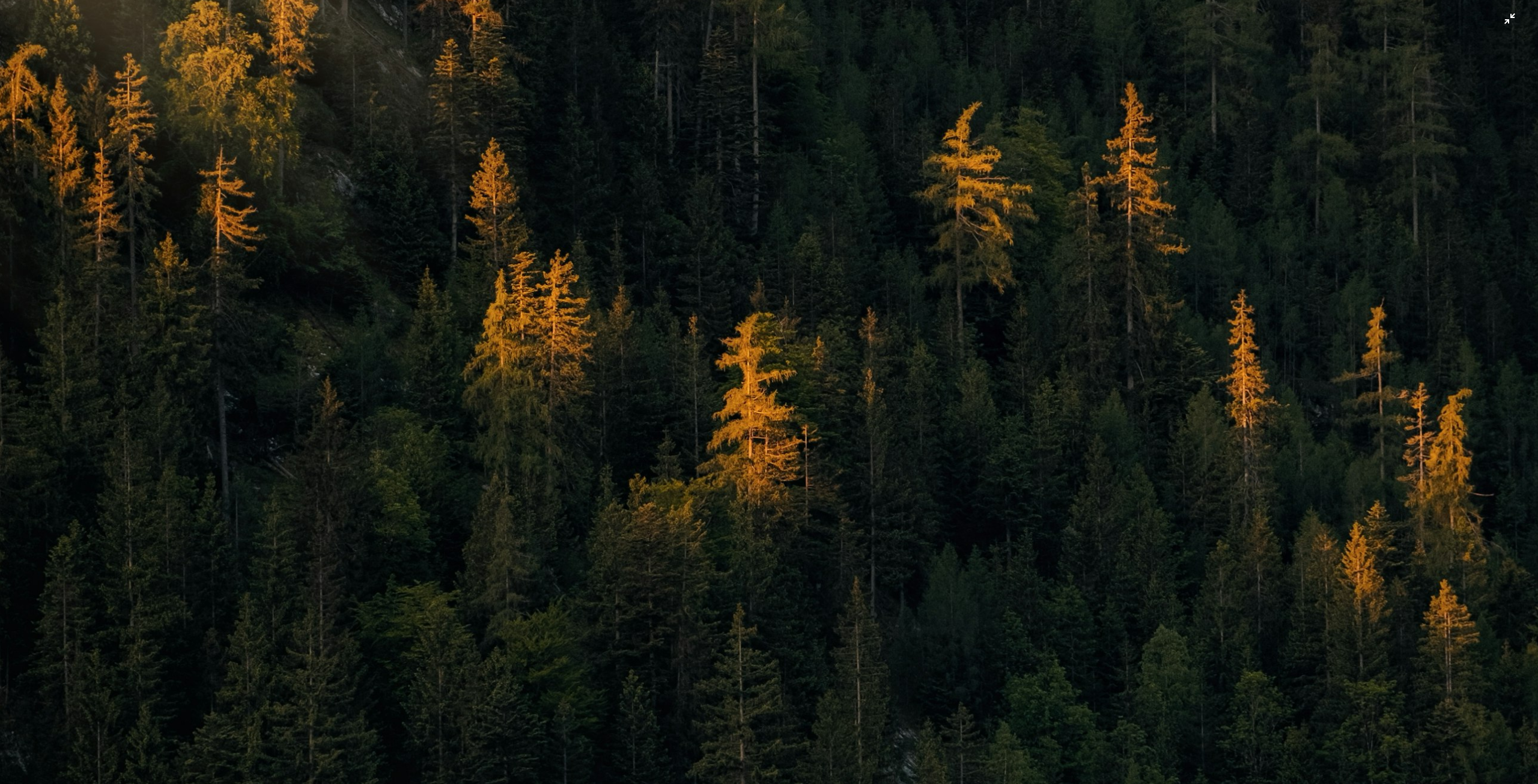
click at [739, 348] on img "Zoom out on this image" at bounding box center [769, 405] width 1539 height 2309
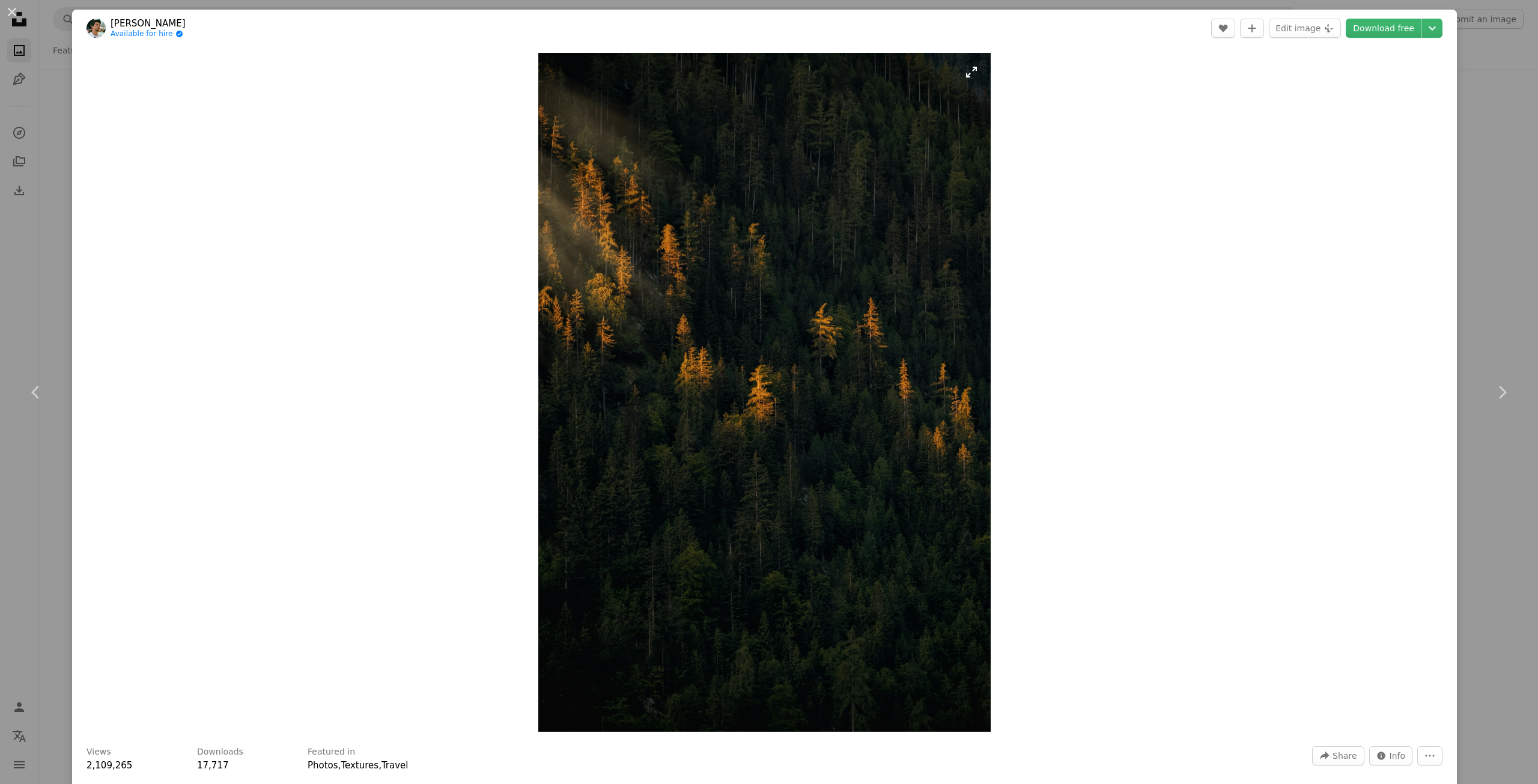
click at [739, 348] on img "Zoom in on this image" at bounding box center [765, 392] width 452 height 679
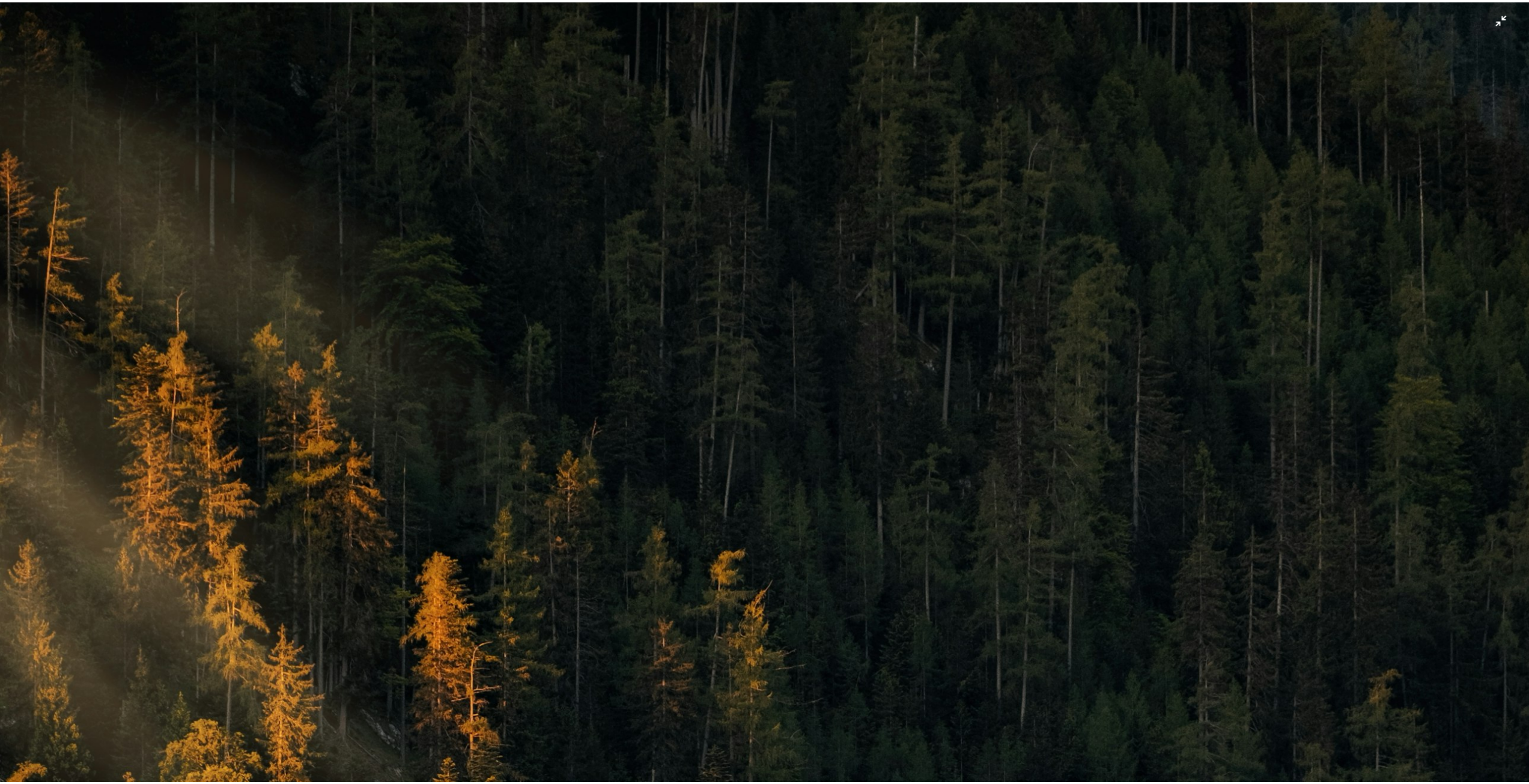
scroll to position [0, 0]
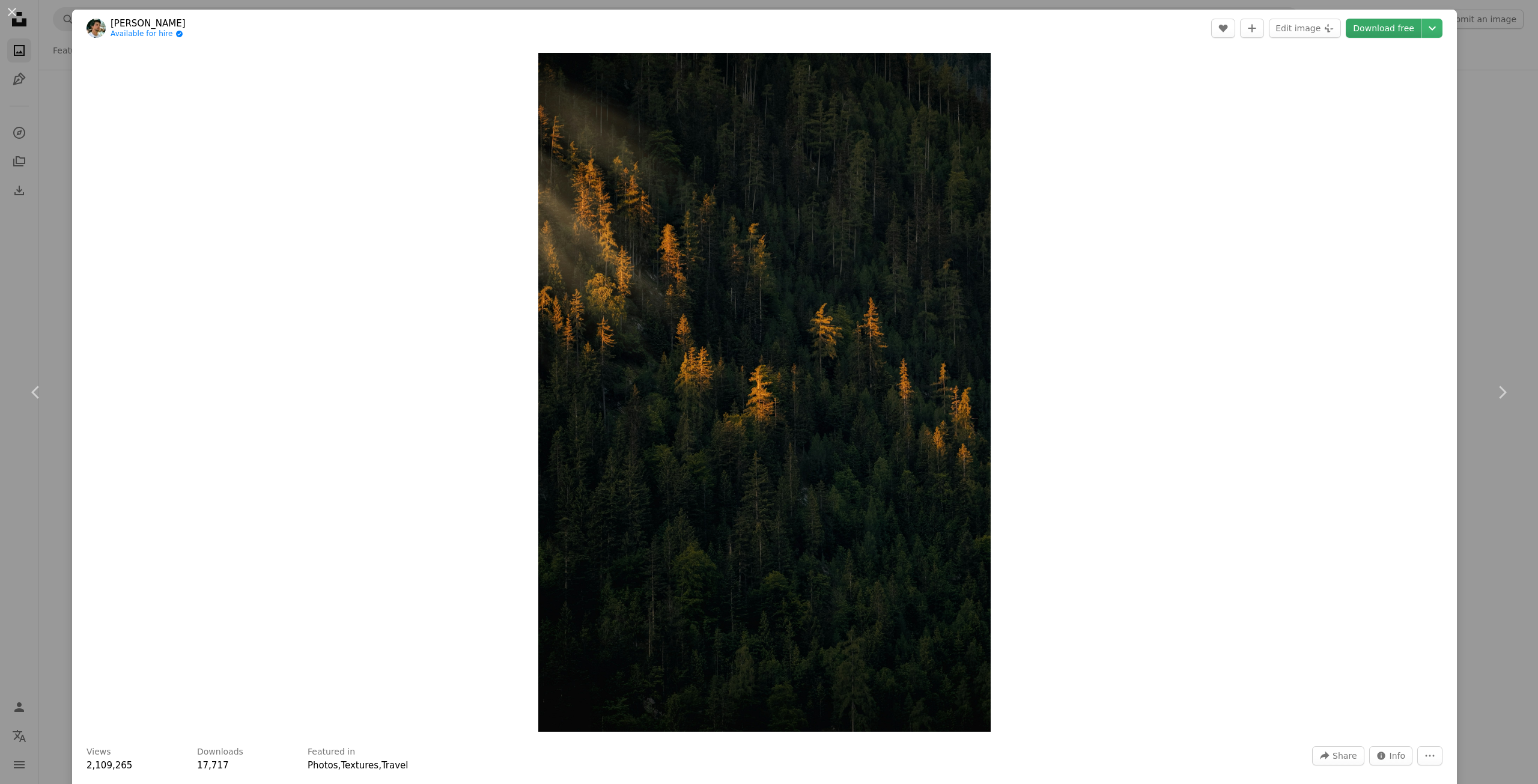
click at [1382, 30] on link "Download free" at bounding box center [1384, 28] width 76 height 19
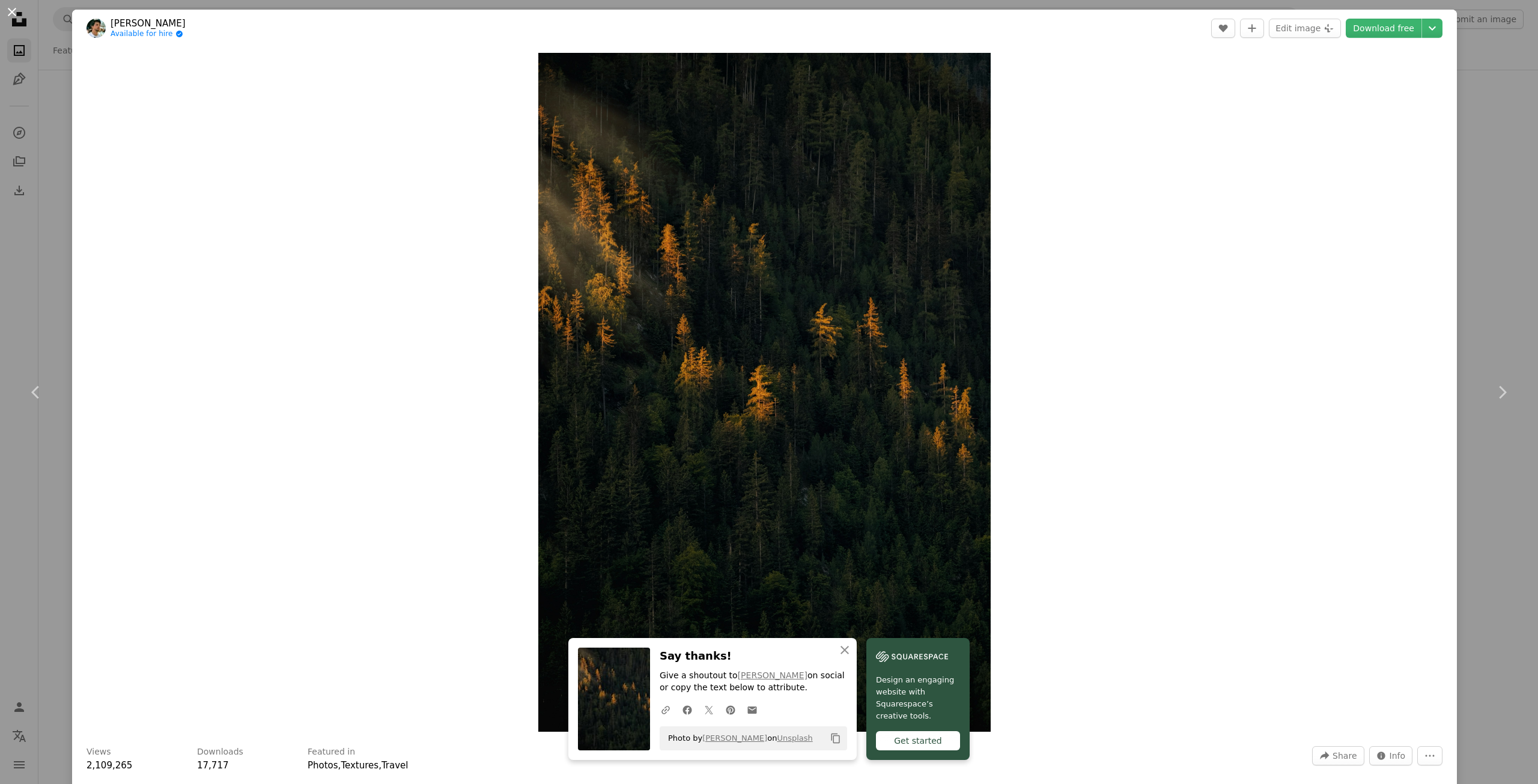
click at [16, 11] on button "An X shape" at bounding box center [12, 12] width 15 height 14
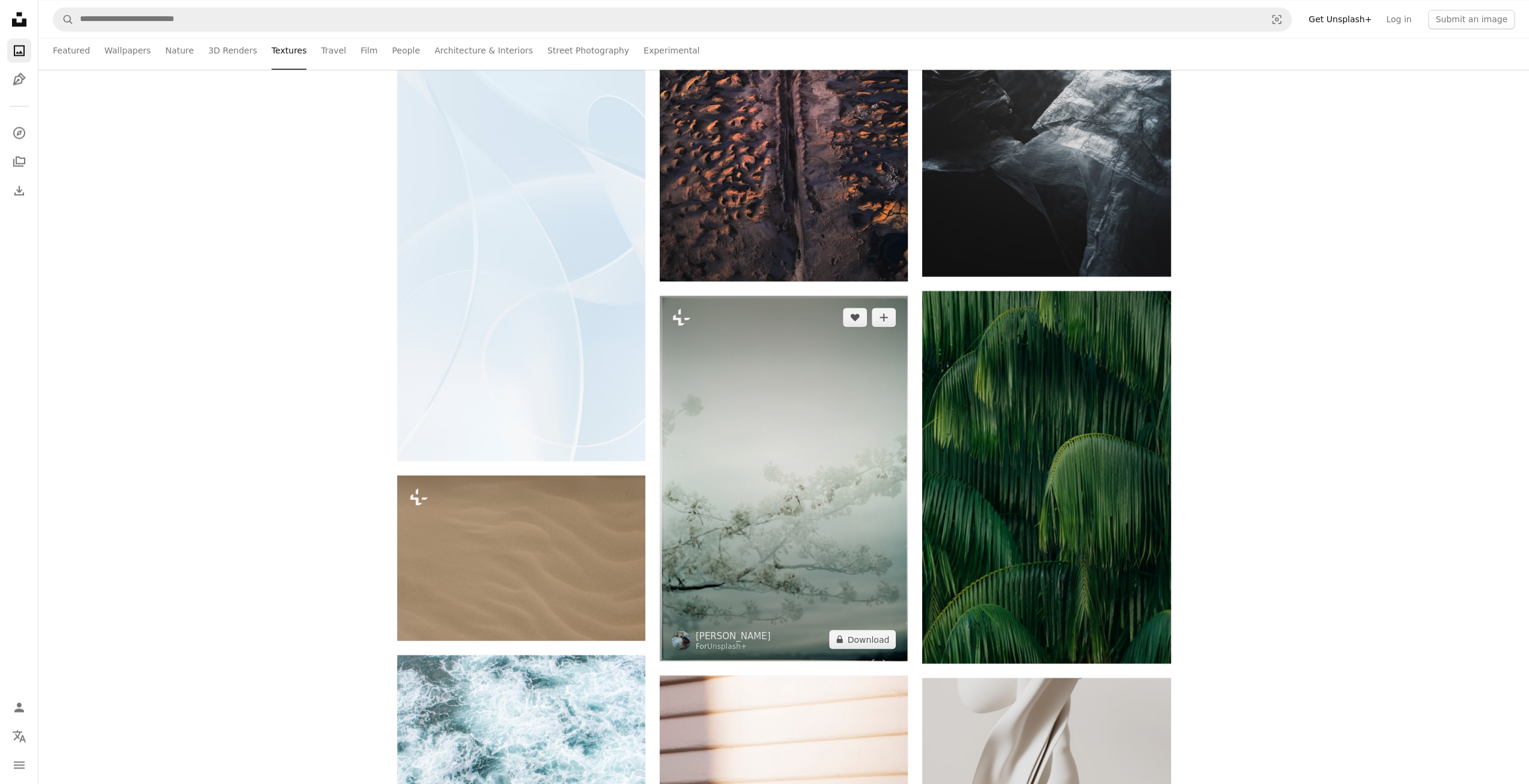
scroll to position [15613, 0]
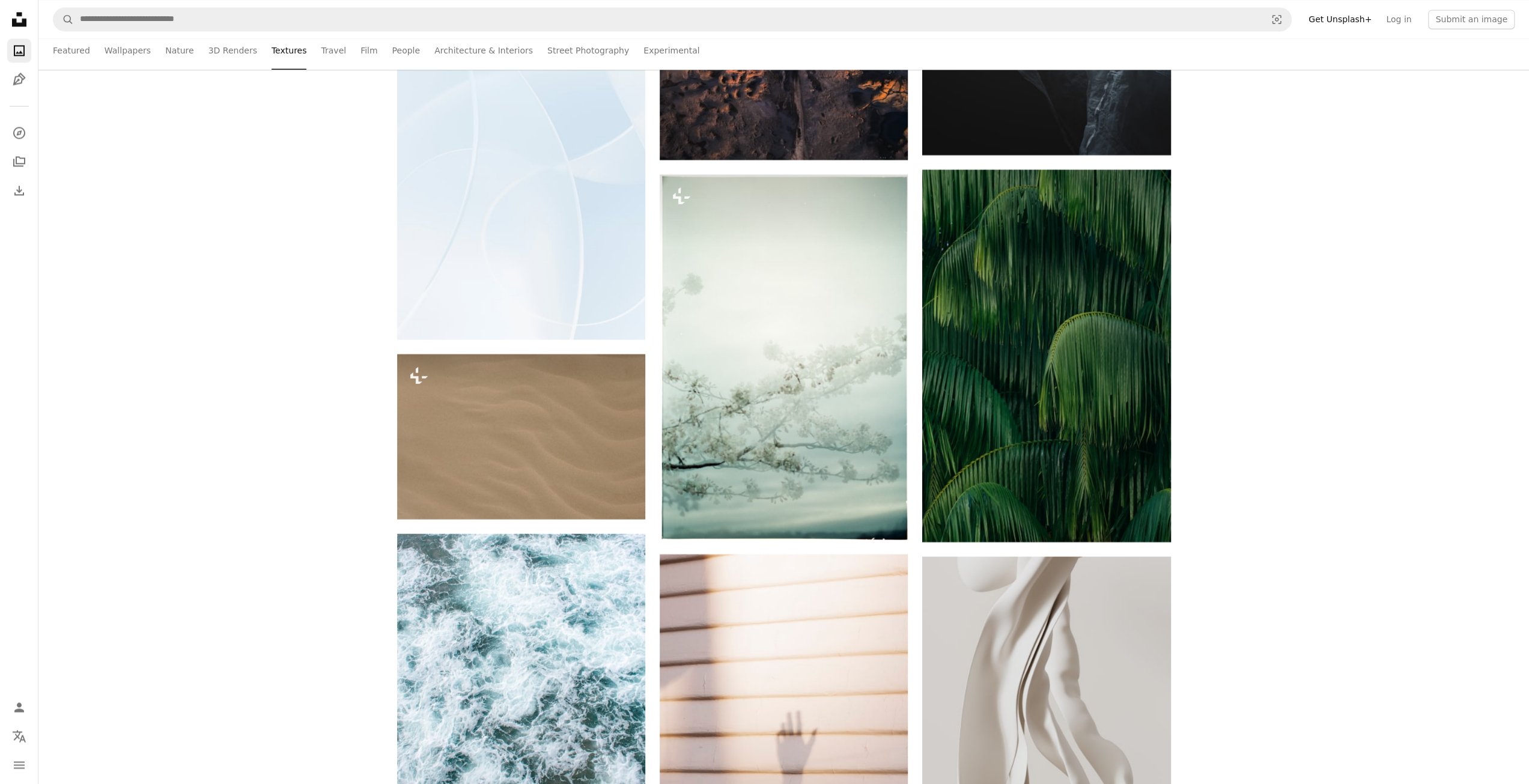
click at [26, 24] on icon "Unsplash logo Unsplash Home" at bounding box center [19, 19] width 24 height 24
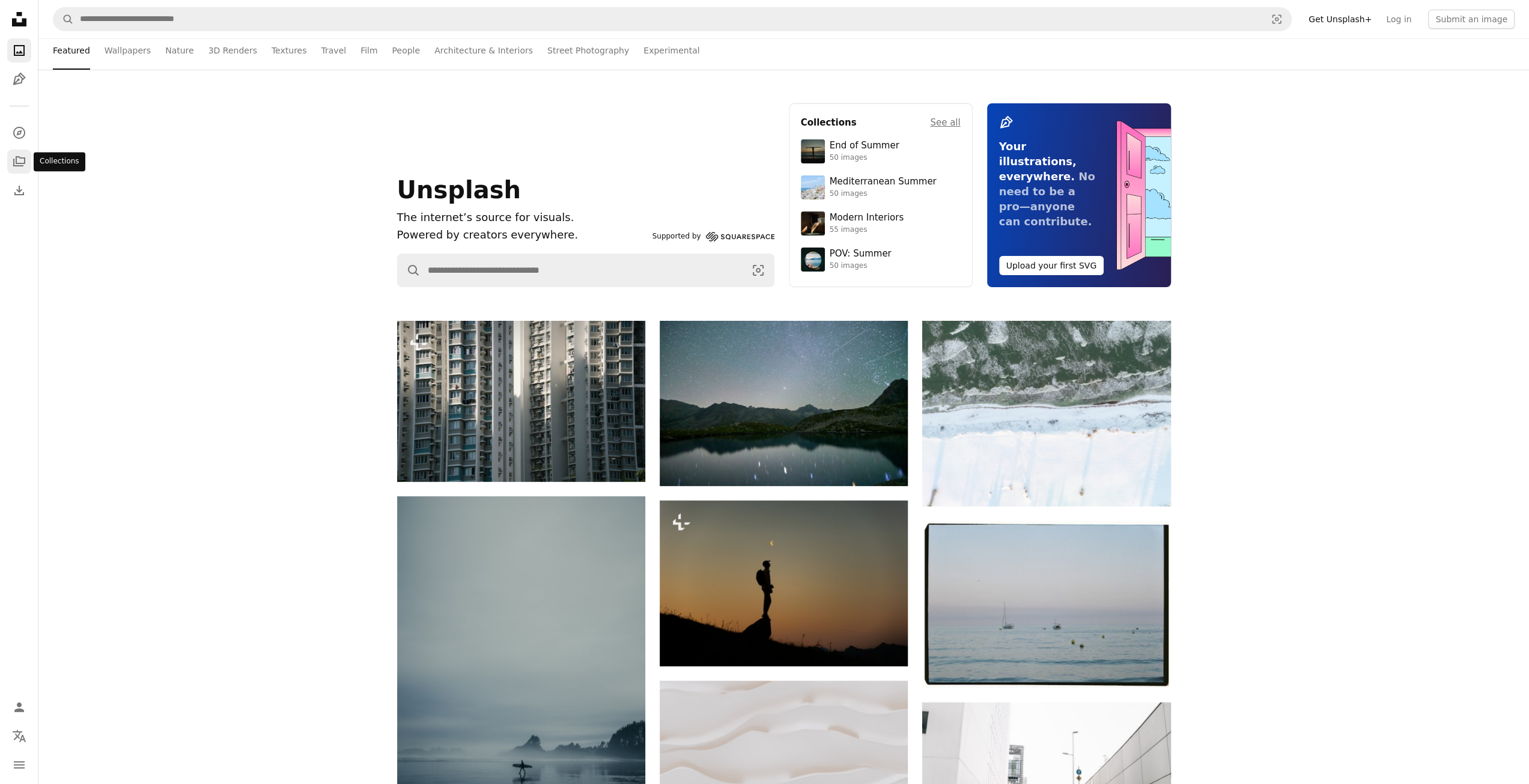
click at [13, 163] on icon "A stack of folders" at bounding box center [19, 161] width 14 height 14
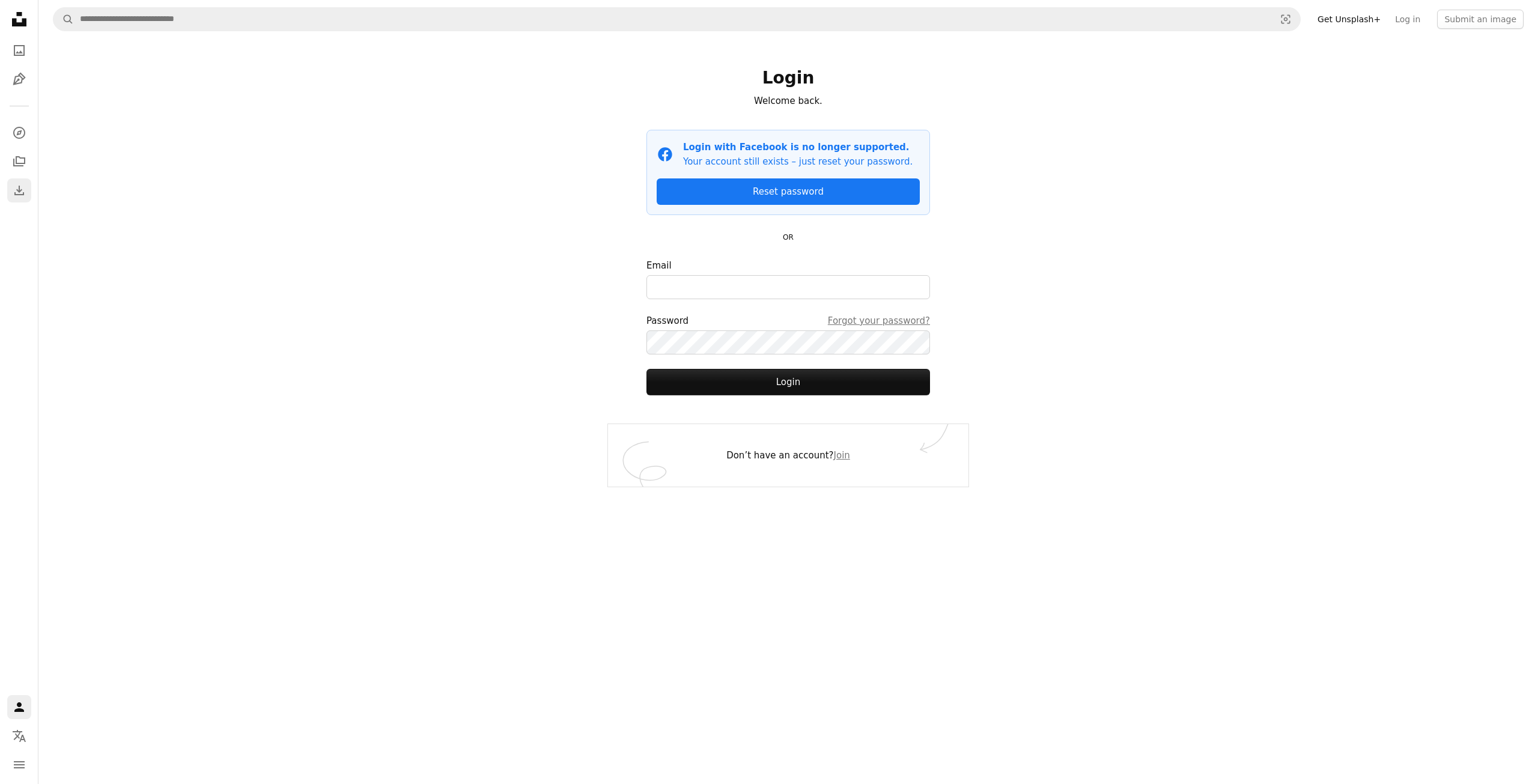
click at [13, 184] on icon "Download" at bounding box center [19, 190] width 15 height 14
click at [24, 9] on icon "Unsplash logo Unsplash Home" at bounding box center [19, 19] width 24 height 24
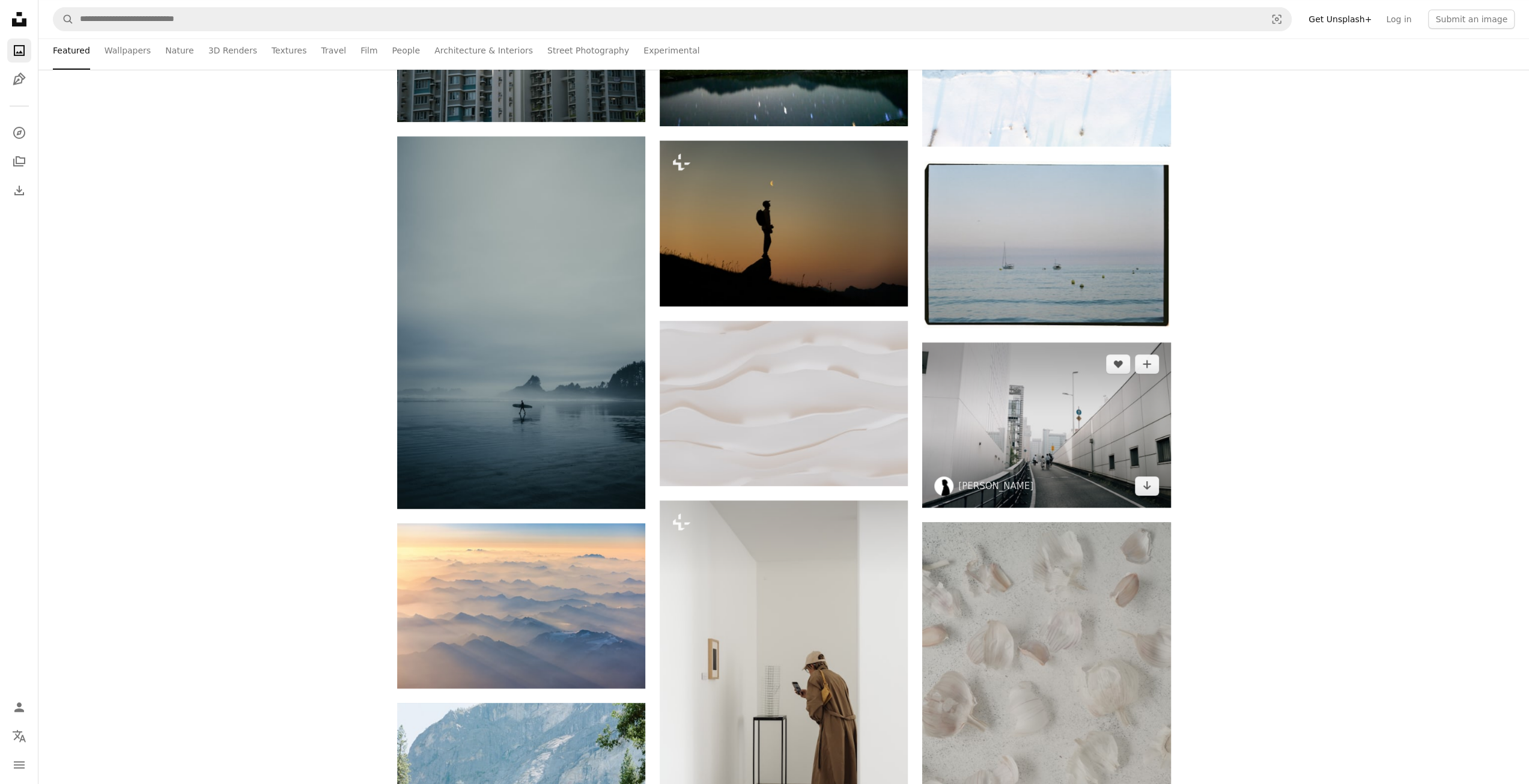
scroll to position [360, 0]
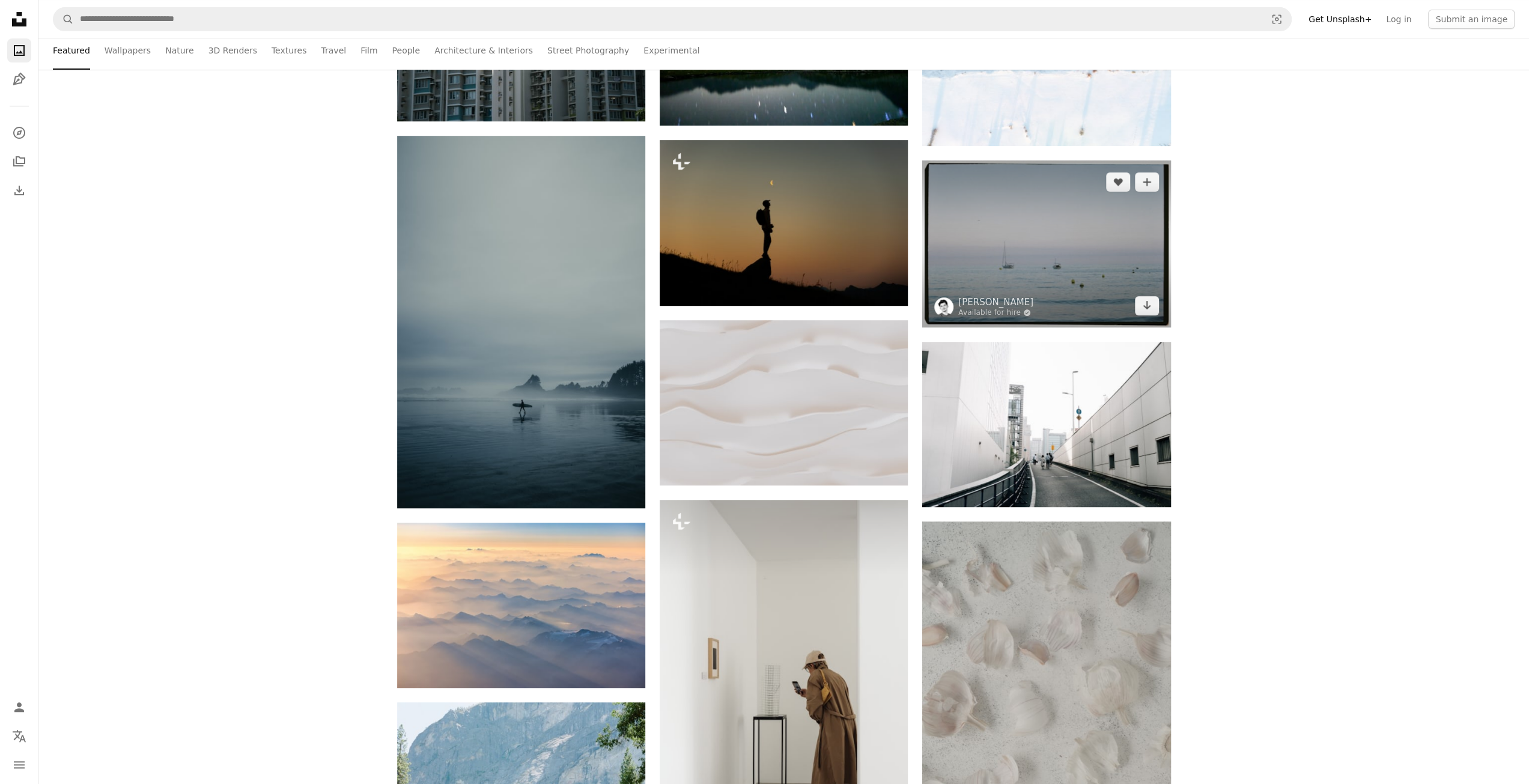
click at [998, 214] on img at bounding box center [1046, 243] width 248 height 167
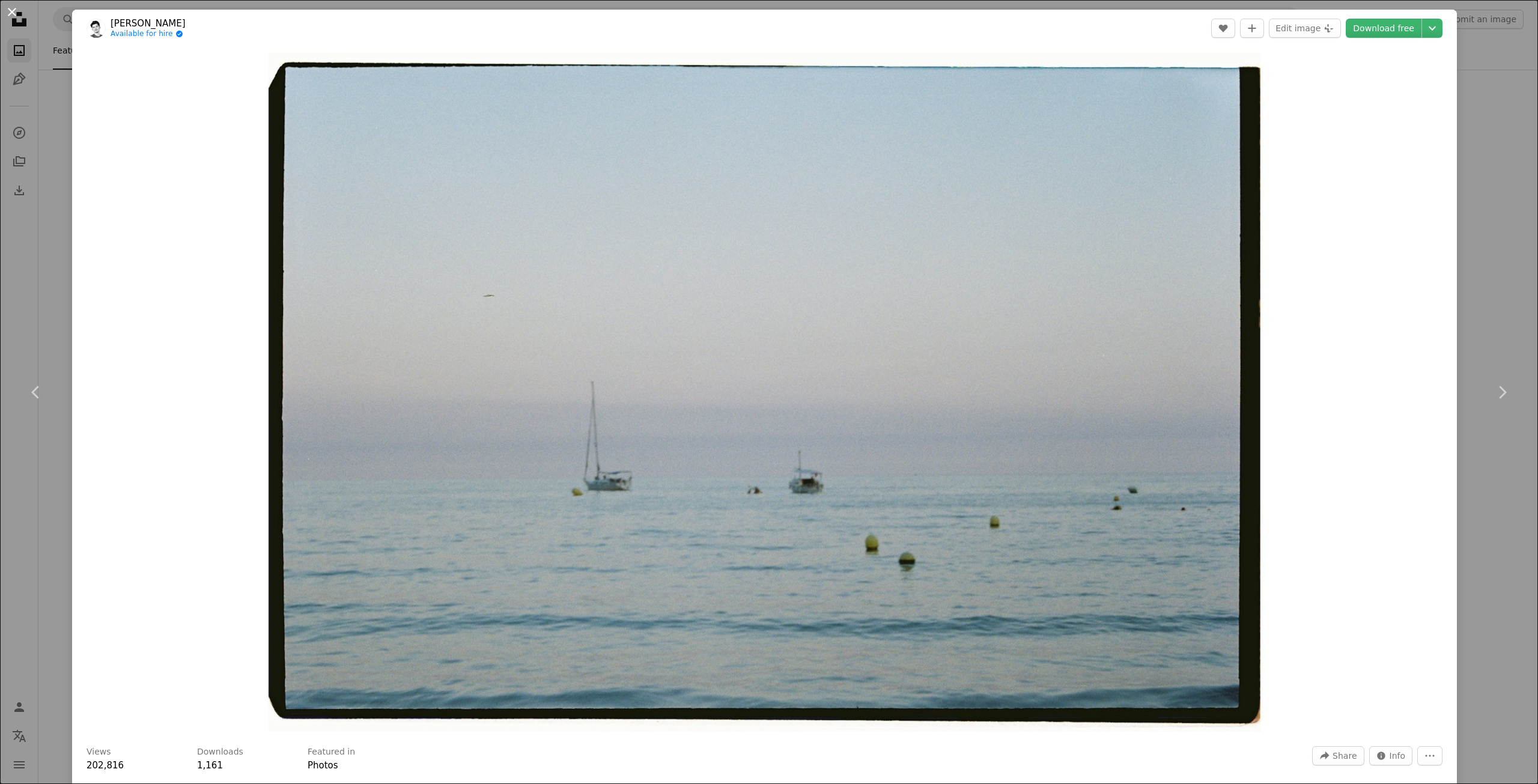
click at [16, 13] on button "An X shape" at bounding box center [12, 12] width 15 height 14
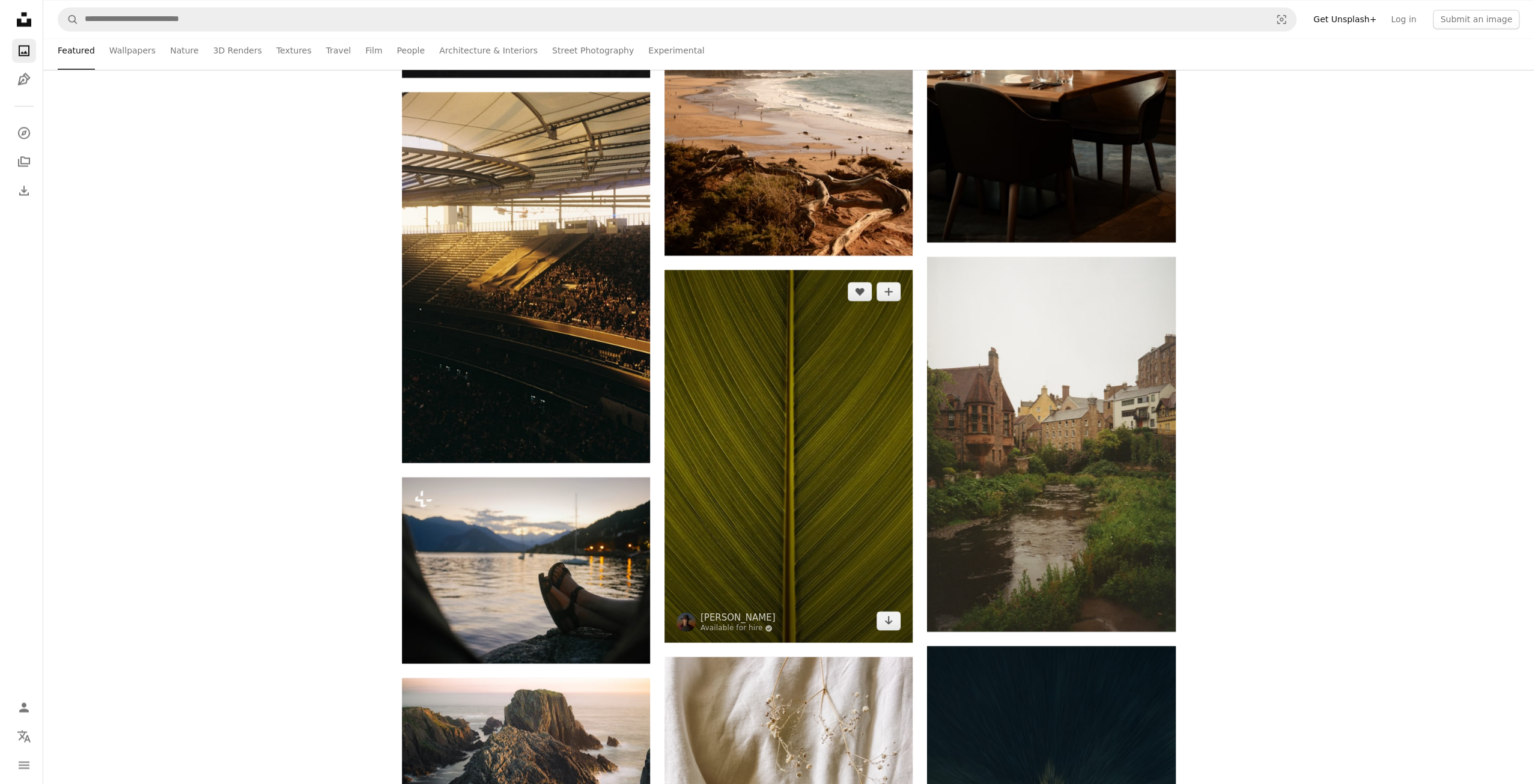
scroll to position [2042, 0]
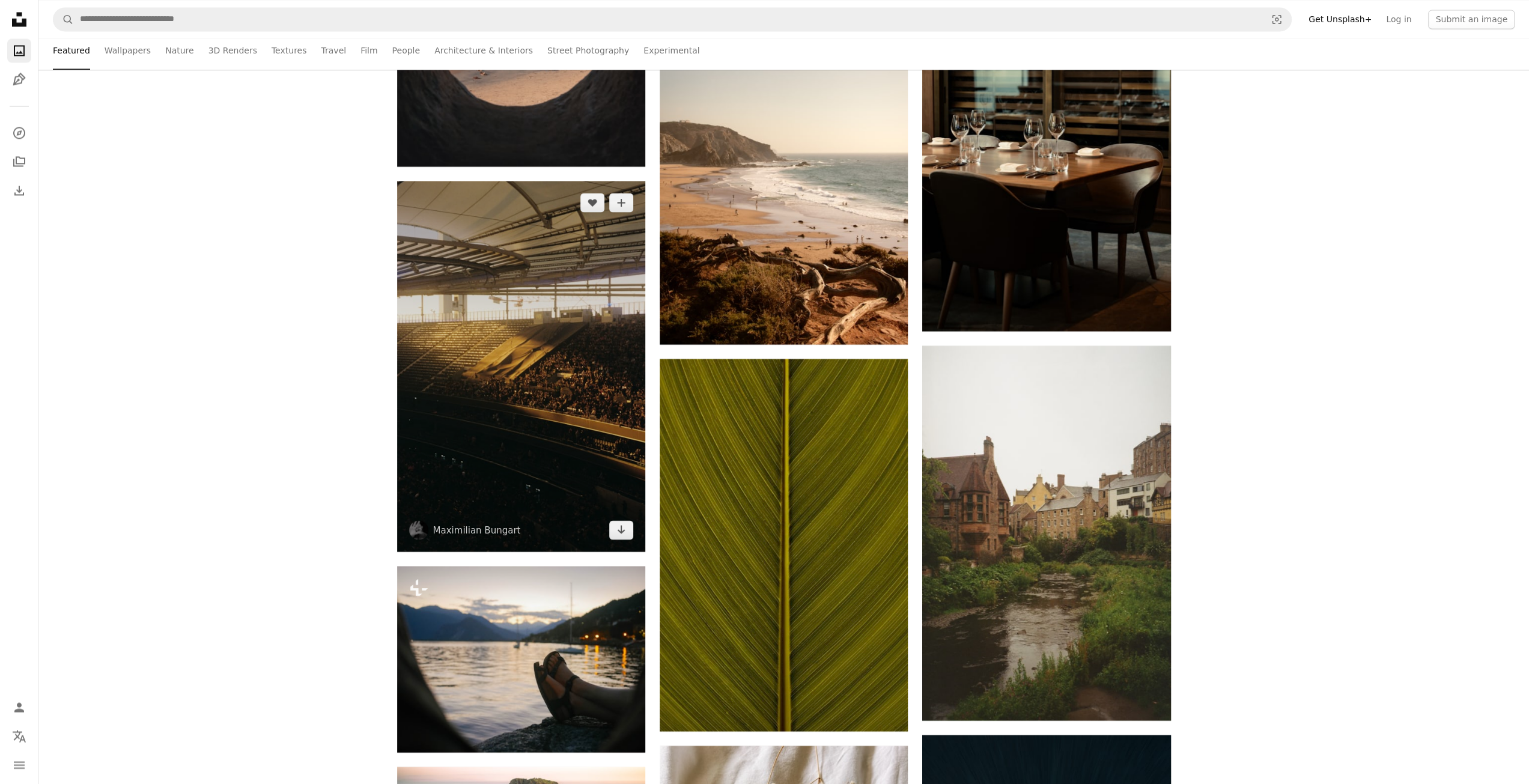
click at [548, 375] on img at bounding box center [521, 366] width 248 height 370
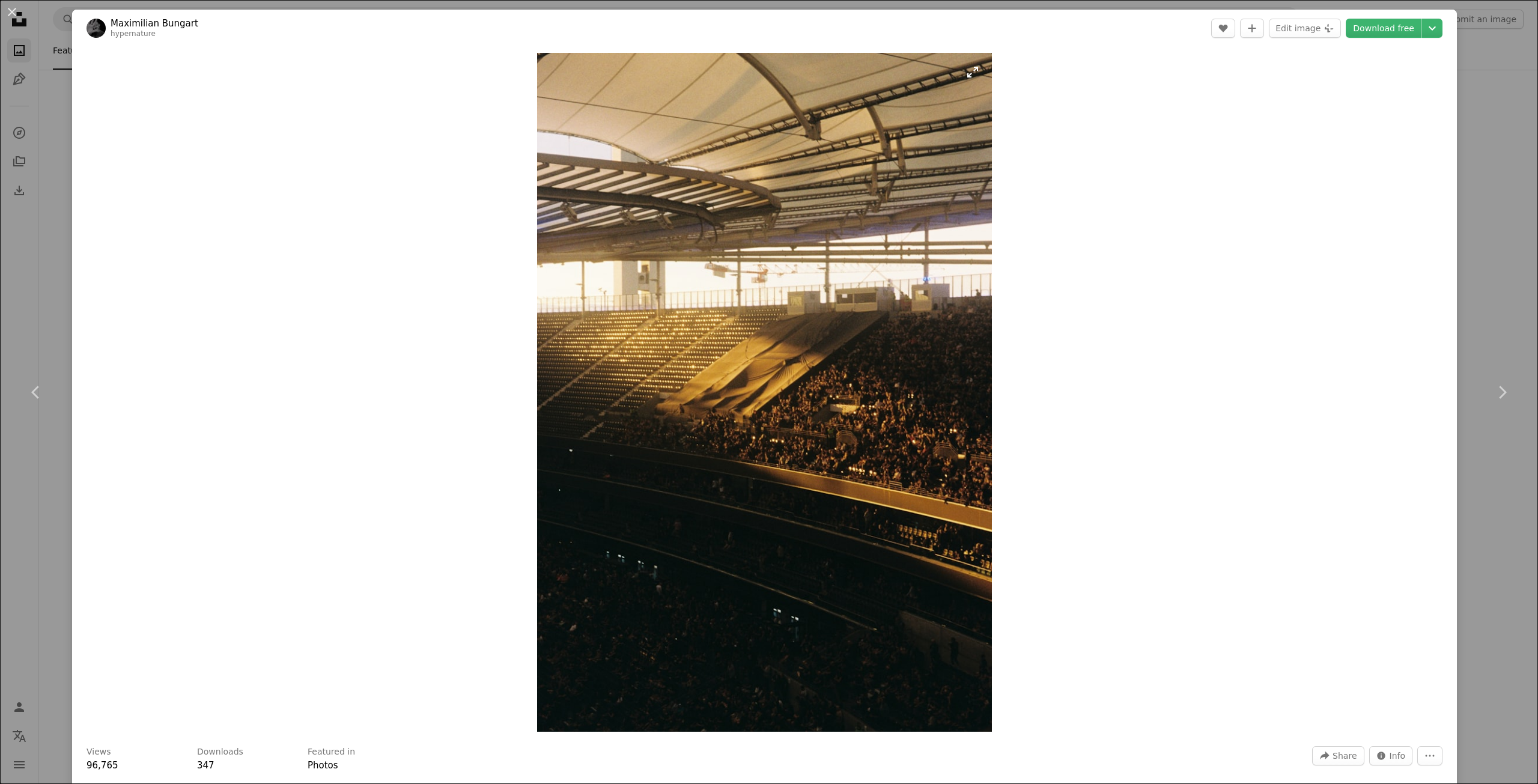
click at [878, 318] on img "Zoom in on this image" at bounding box center [765, 392] width 455 height 679
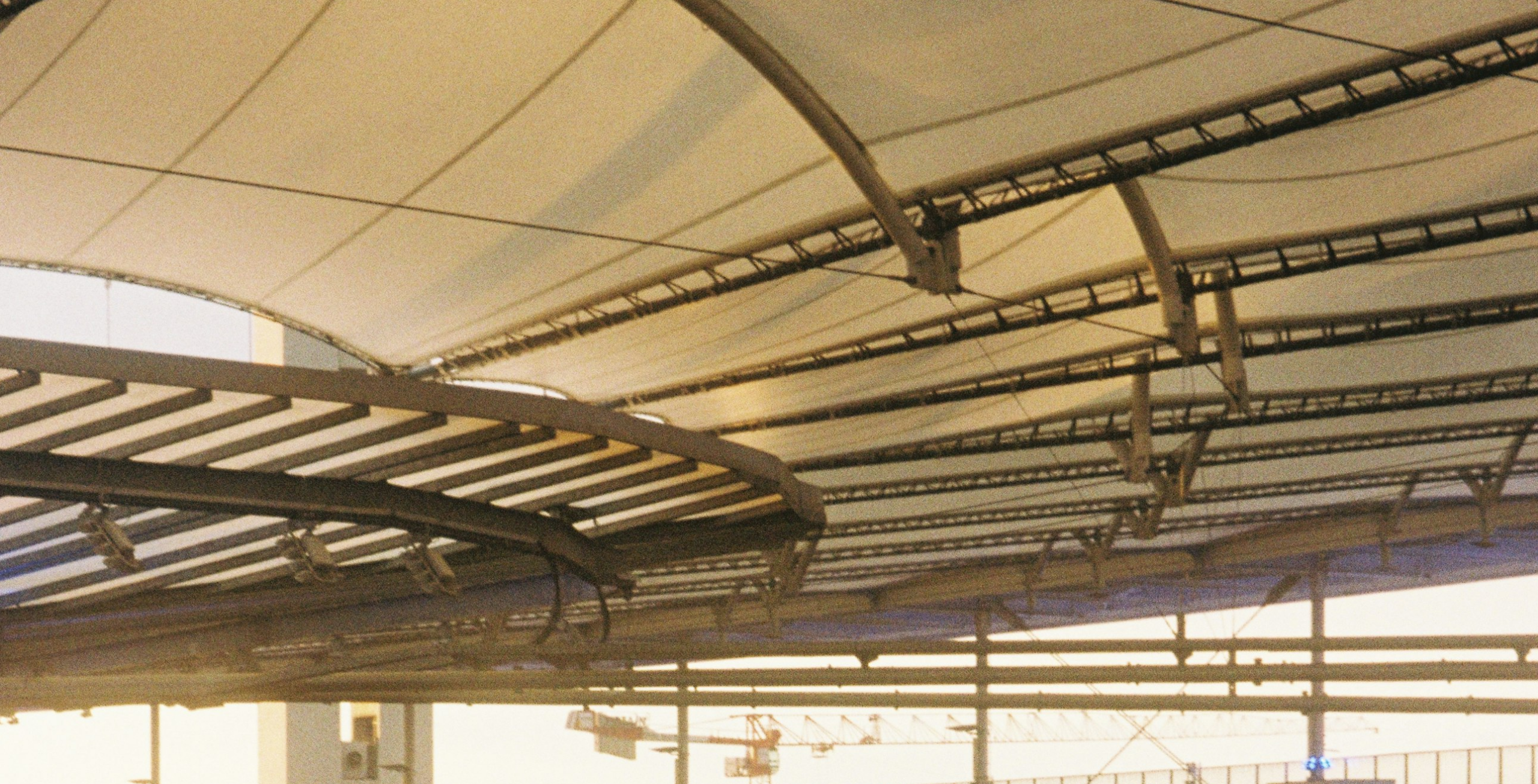
scroll to position [742, 0]
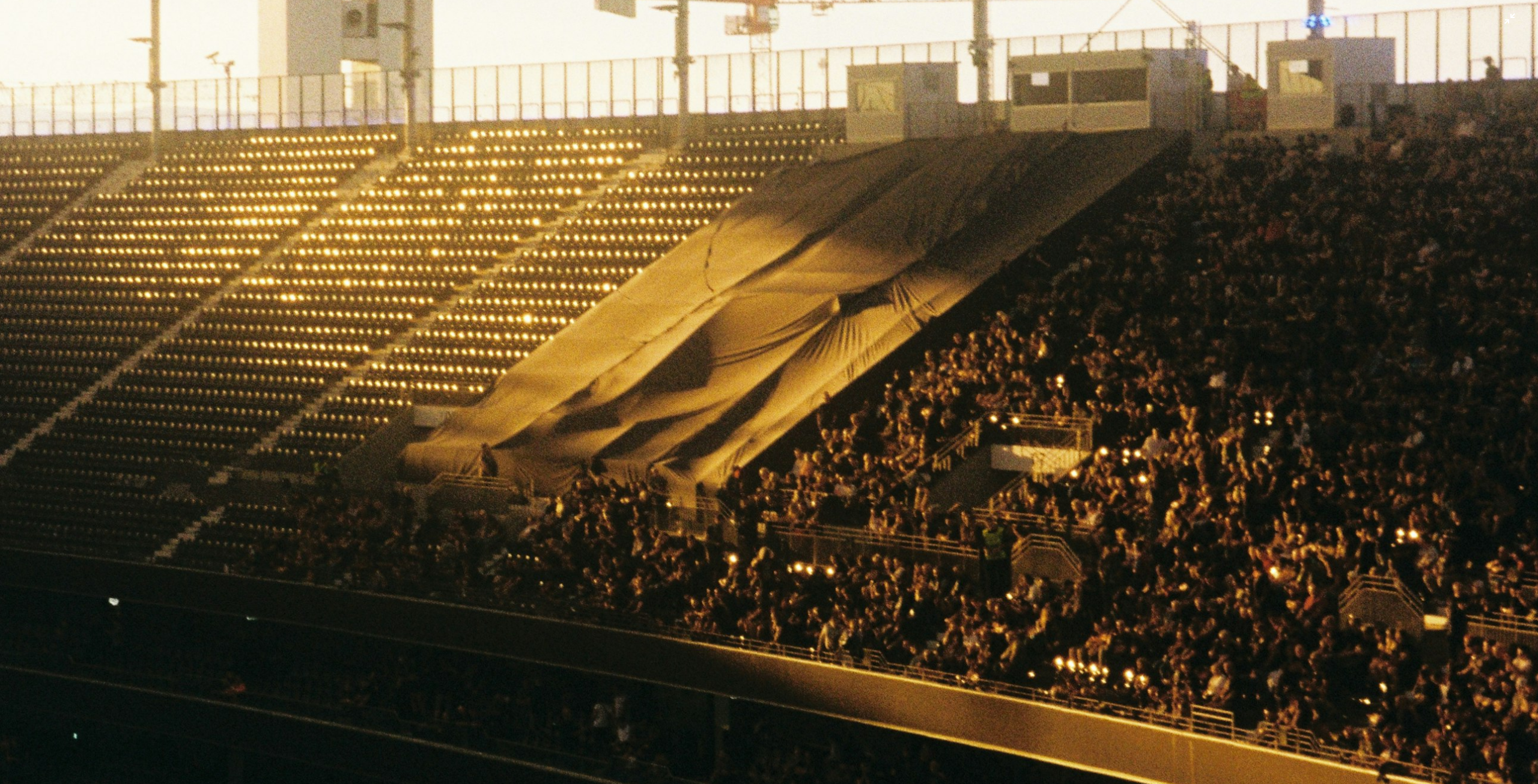
click at [815, 372] on img "Zoom out on this image" at bounding box center [769, 405] width 1539 height 2295
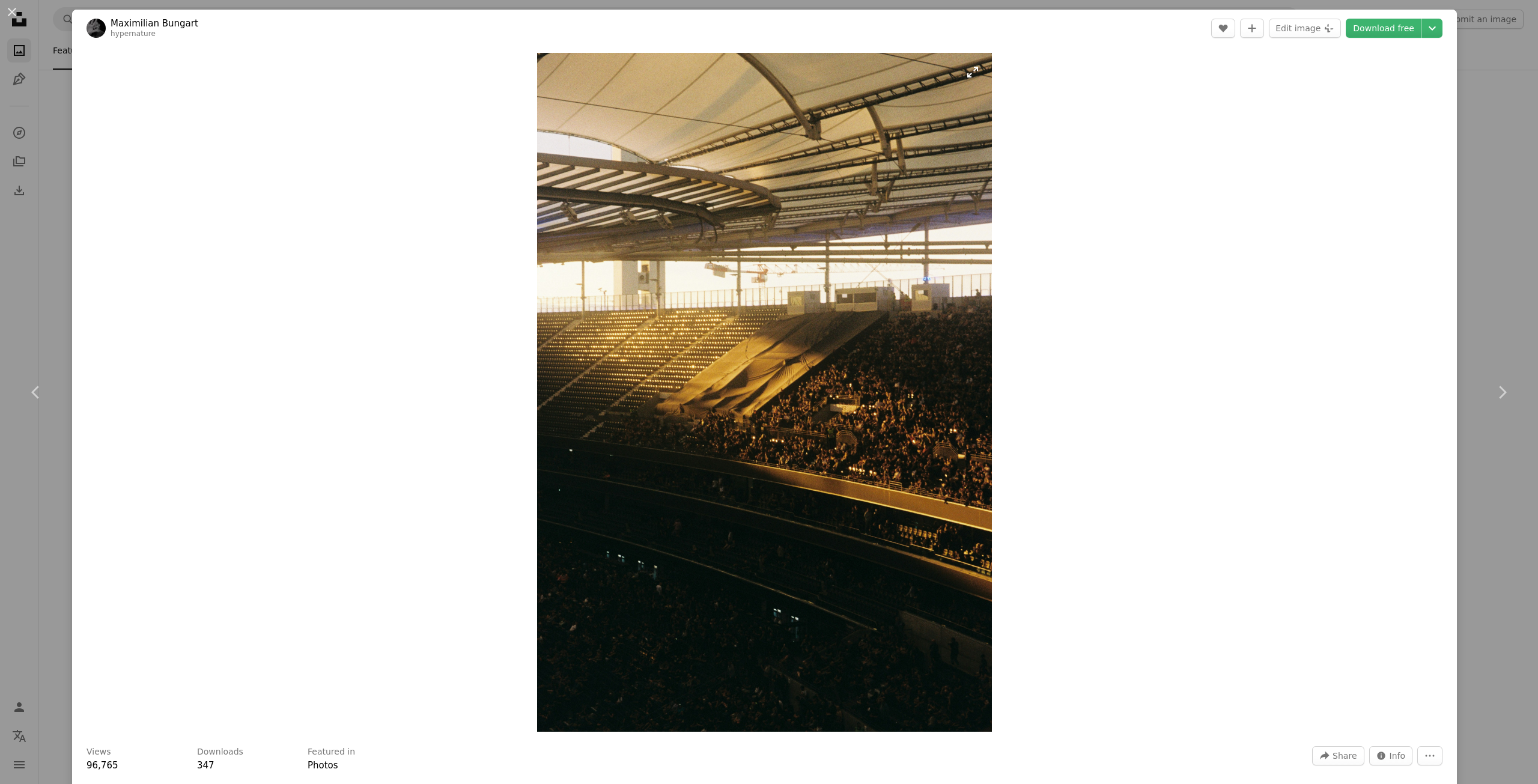
click at [815, 372] on img "Zoom in on this image" at bounding box center [765, 392] width 455 height 679
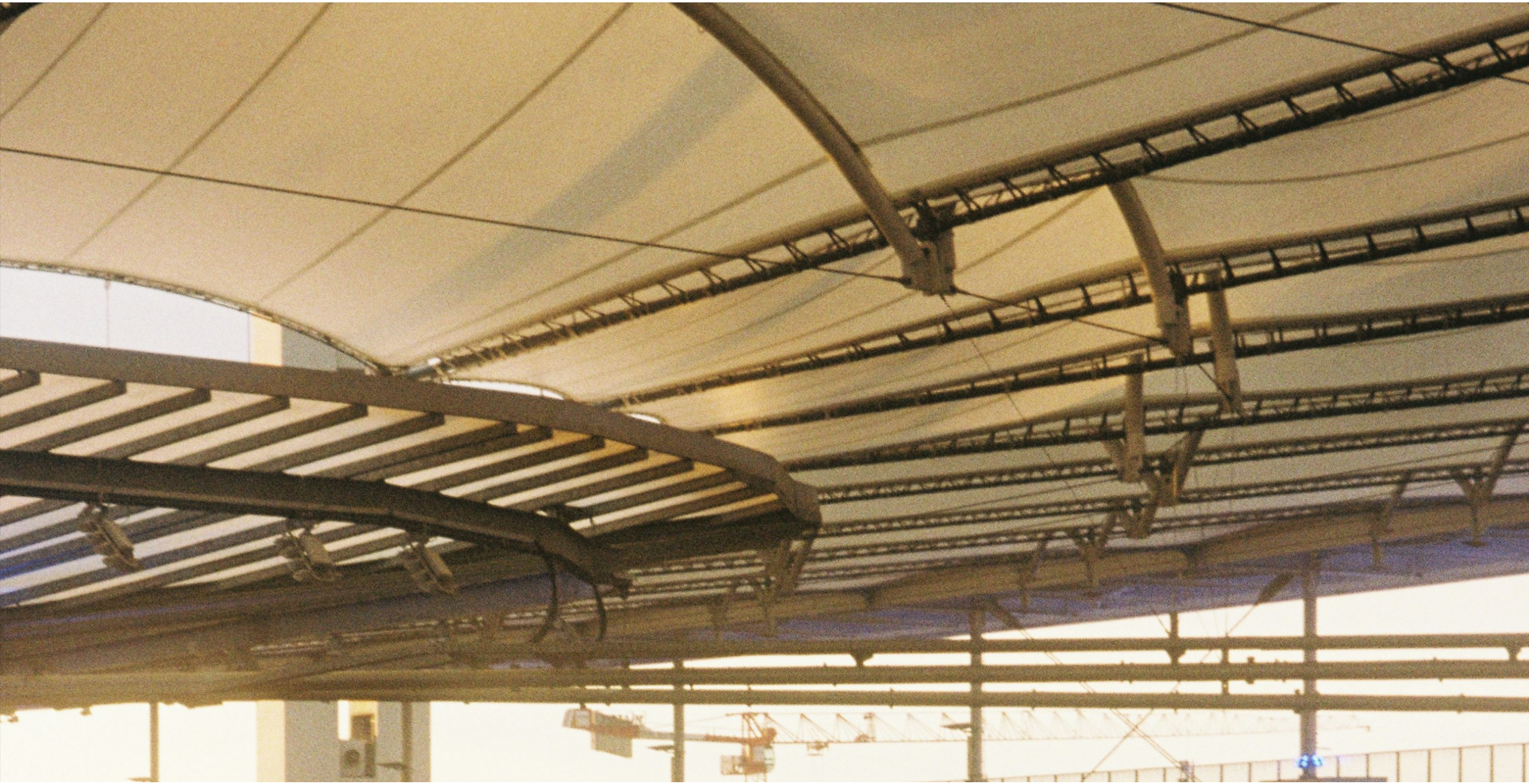
scroll to position [742, 0]
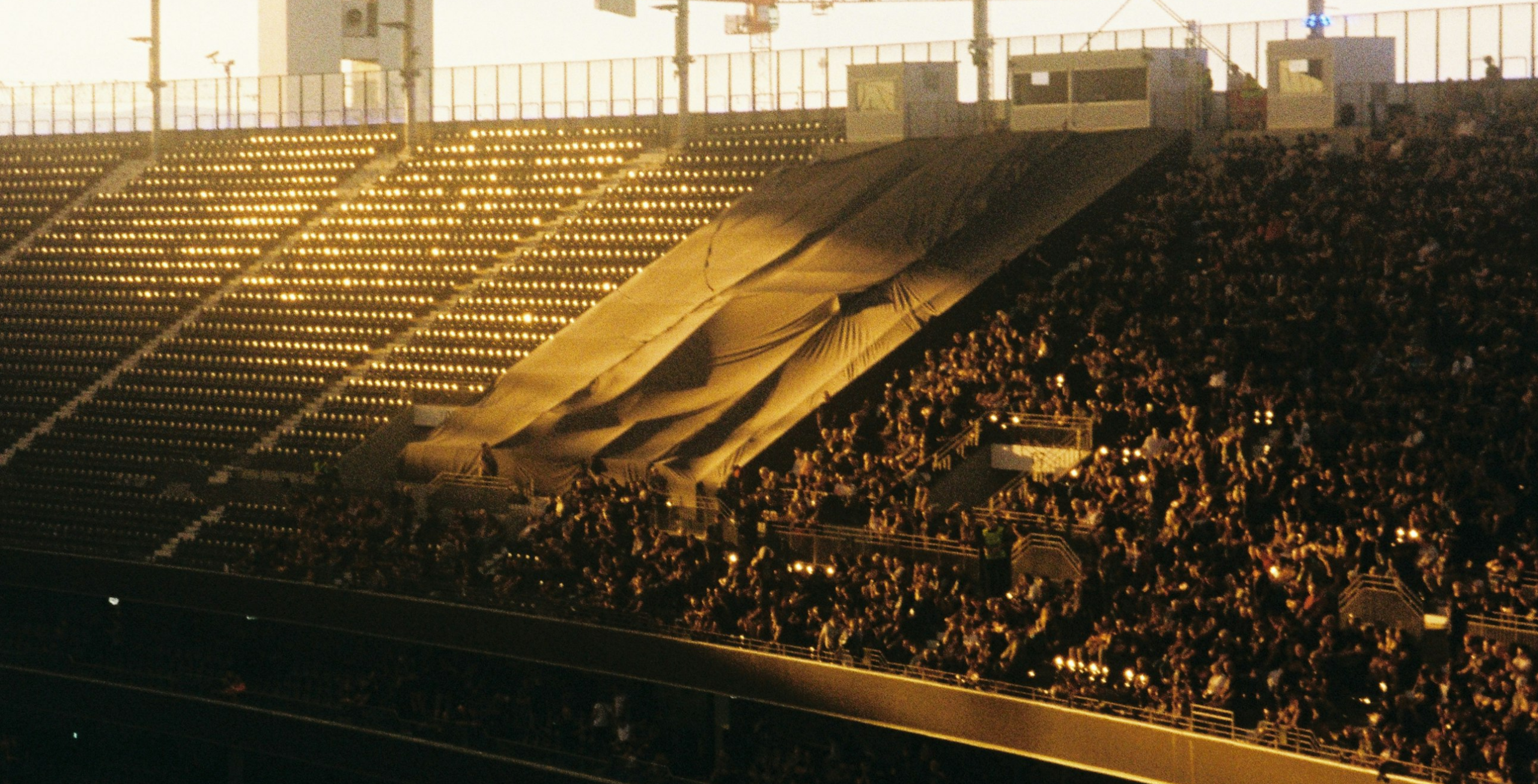
click at [815, 372] on img "Zoom out on this image" at bounding box center [769, 405] width 1539 height 2295
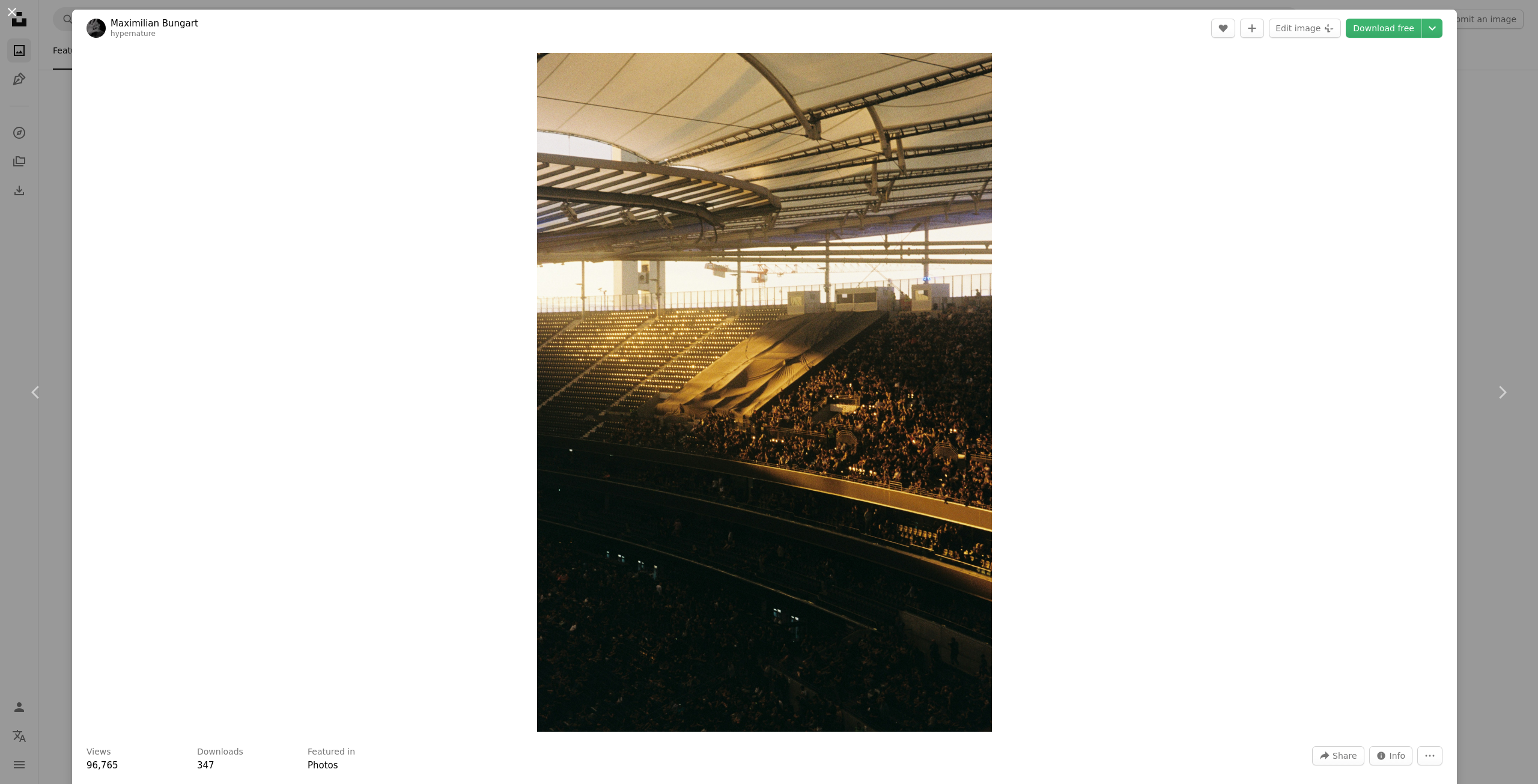
click at [16, 14] on button "An X shape" at bounding box center [12, 12] width 15 height 14
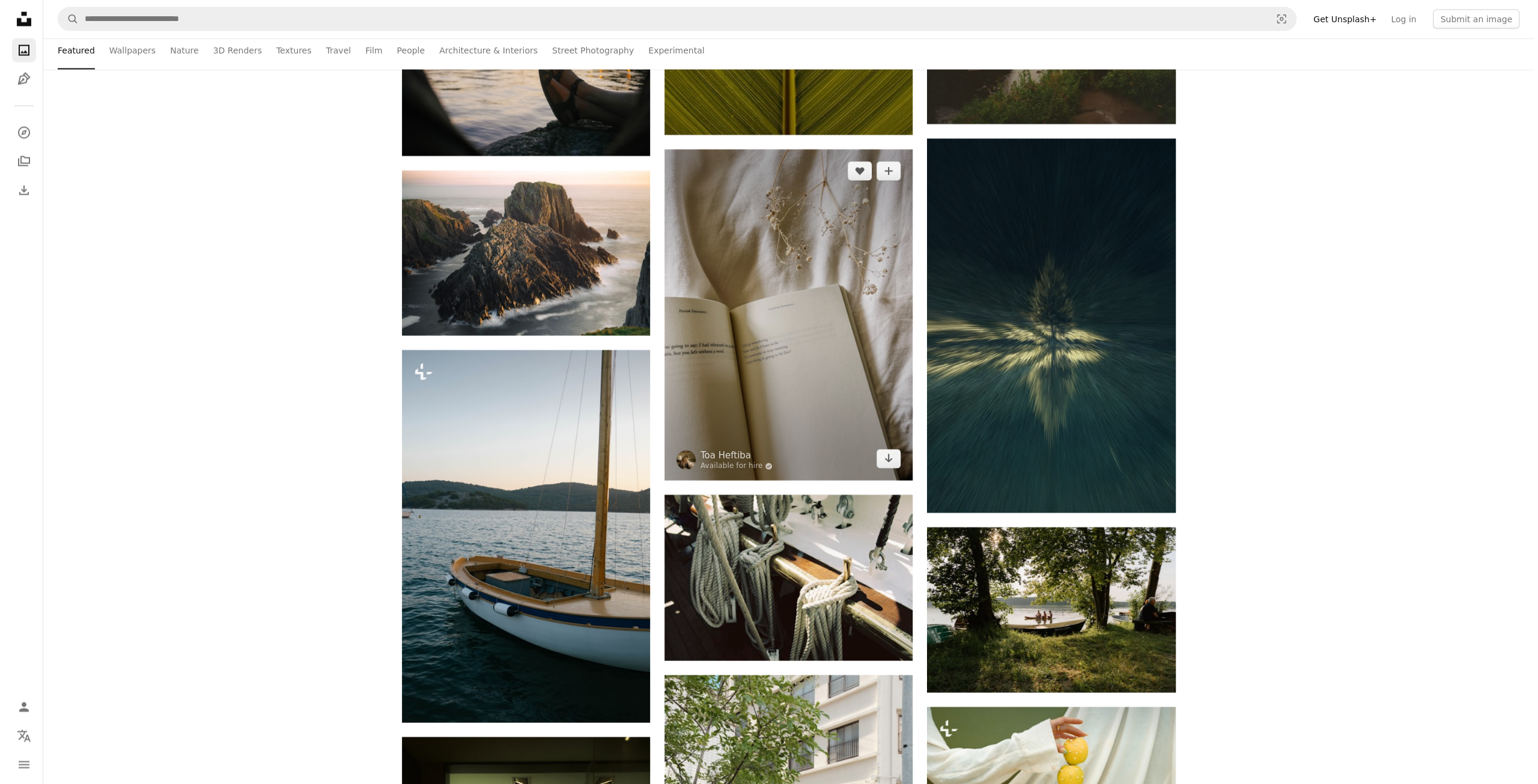
scroll to position [2643, 0]
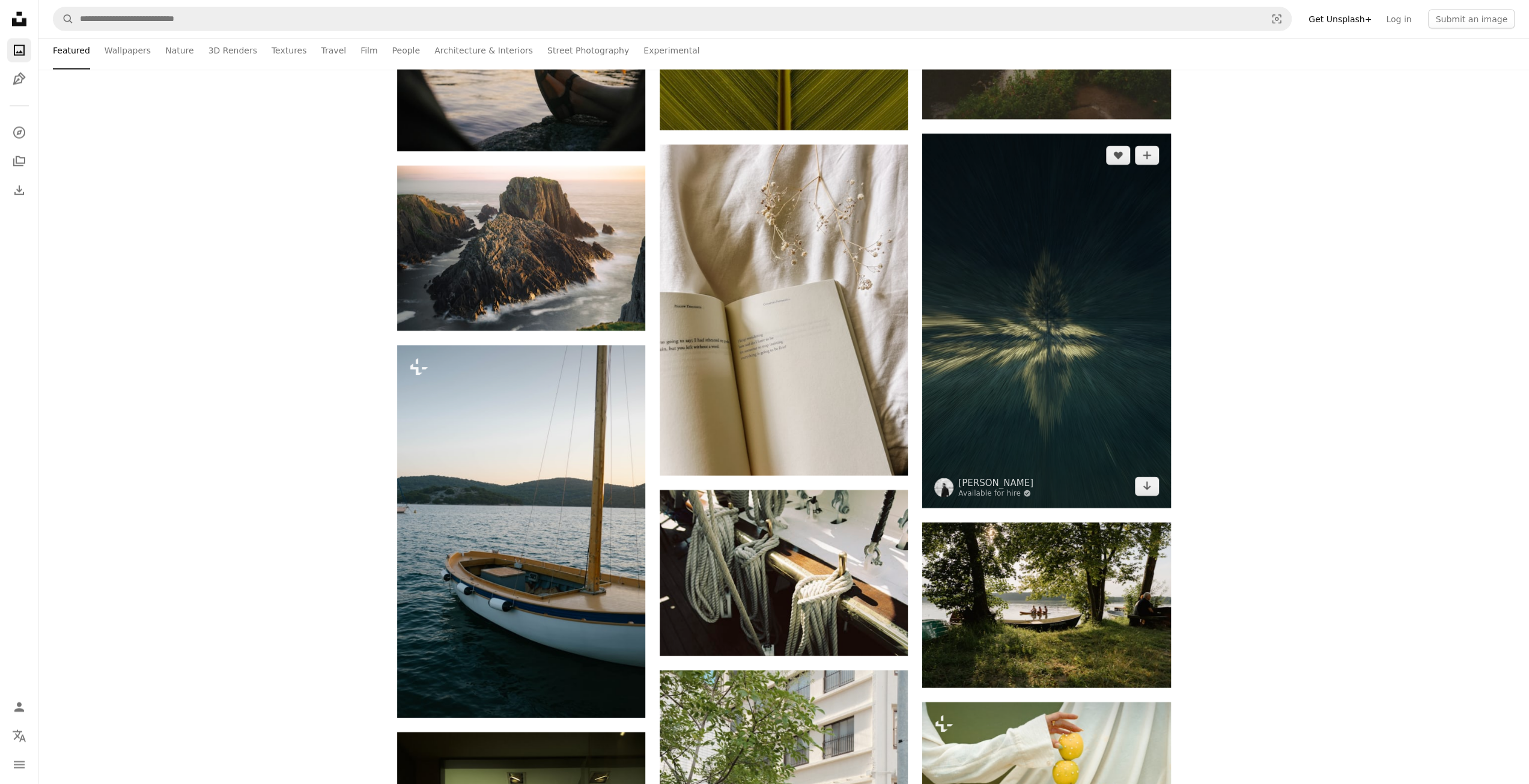
click at [1018, 360] on img at bounding box center [1046, 321] width 248 height 374
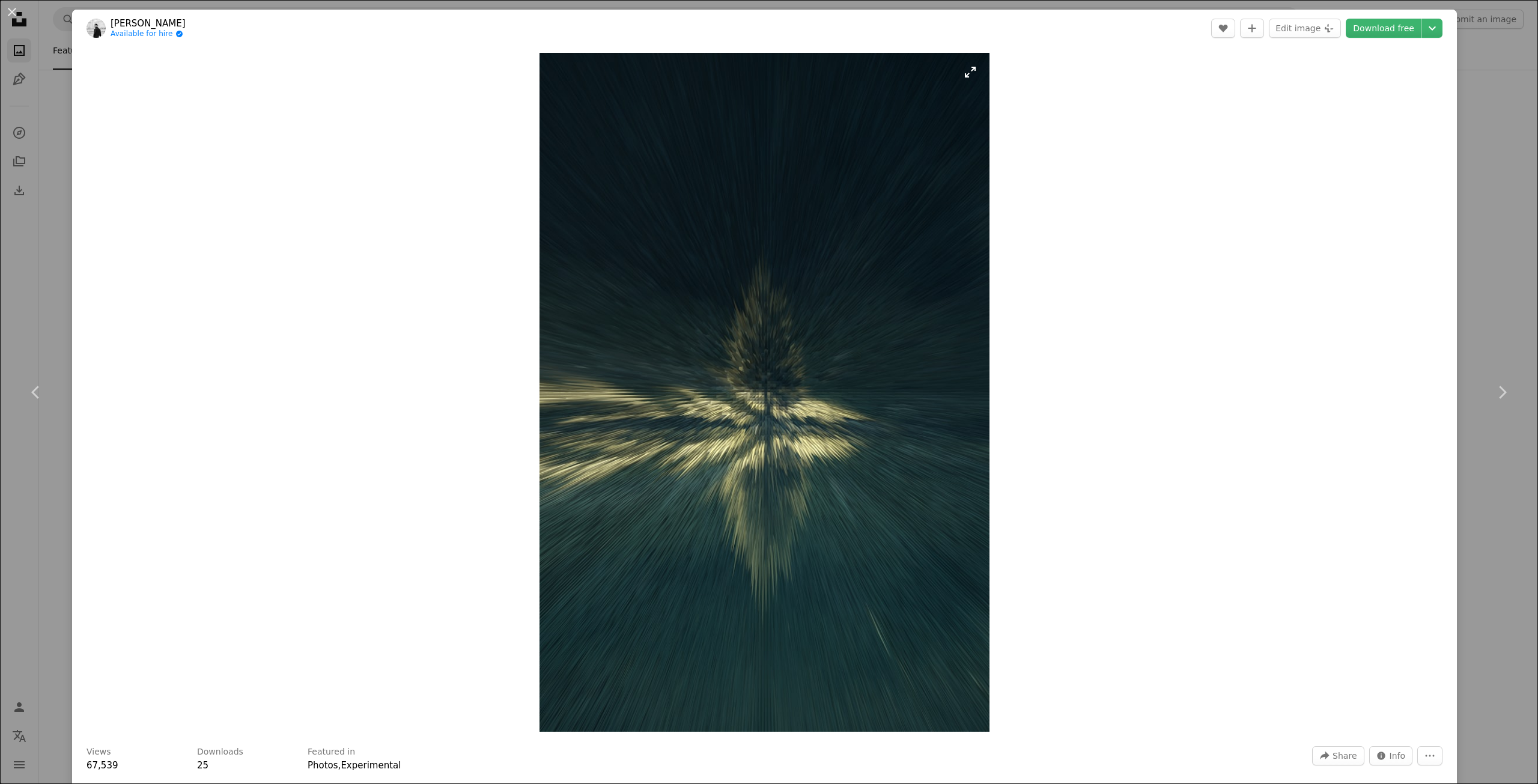
click at [804, 427] on img "Zoom in on this image" at bounding box center [765, 392] width 450 height 679
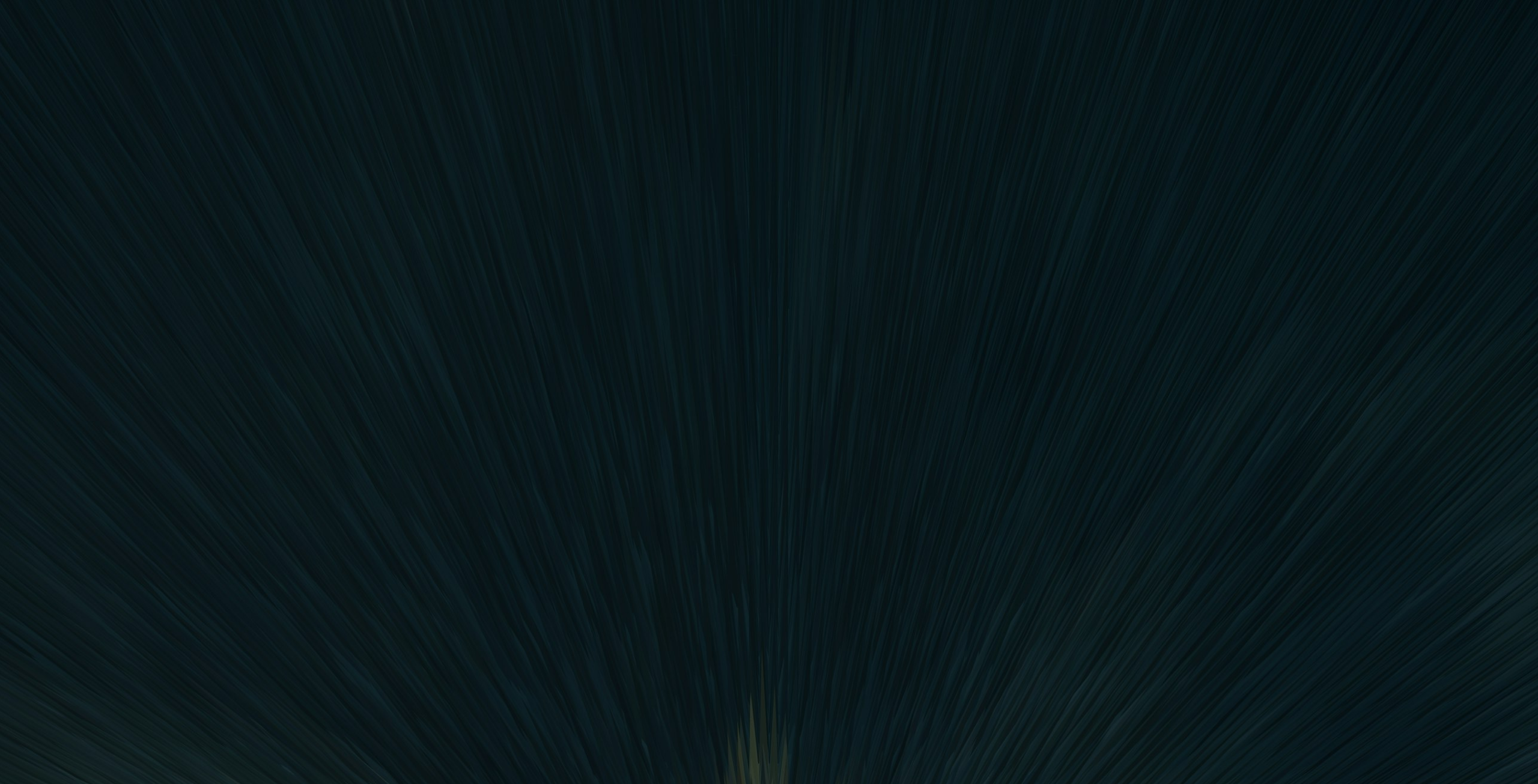
scroll to position [755, 0]
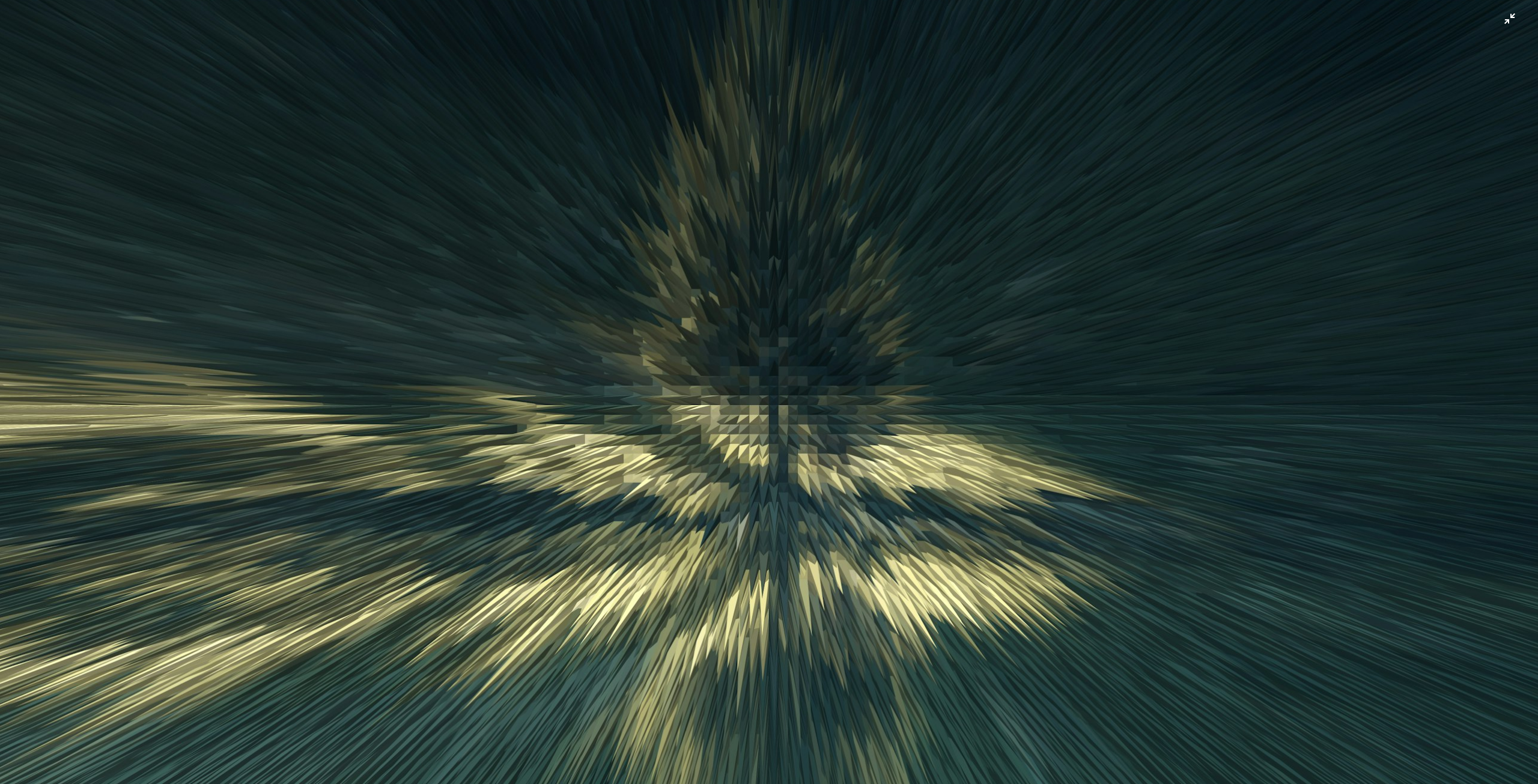
click at [1036, 363] on img "Zoom out on this image" at bounding box center [769, 405] width 1539 height 2321
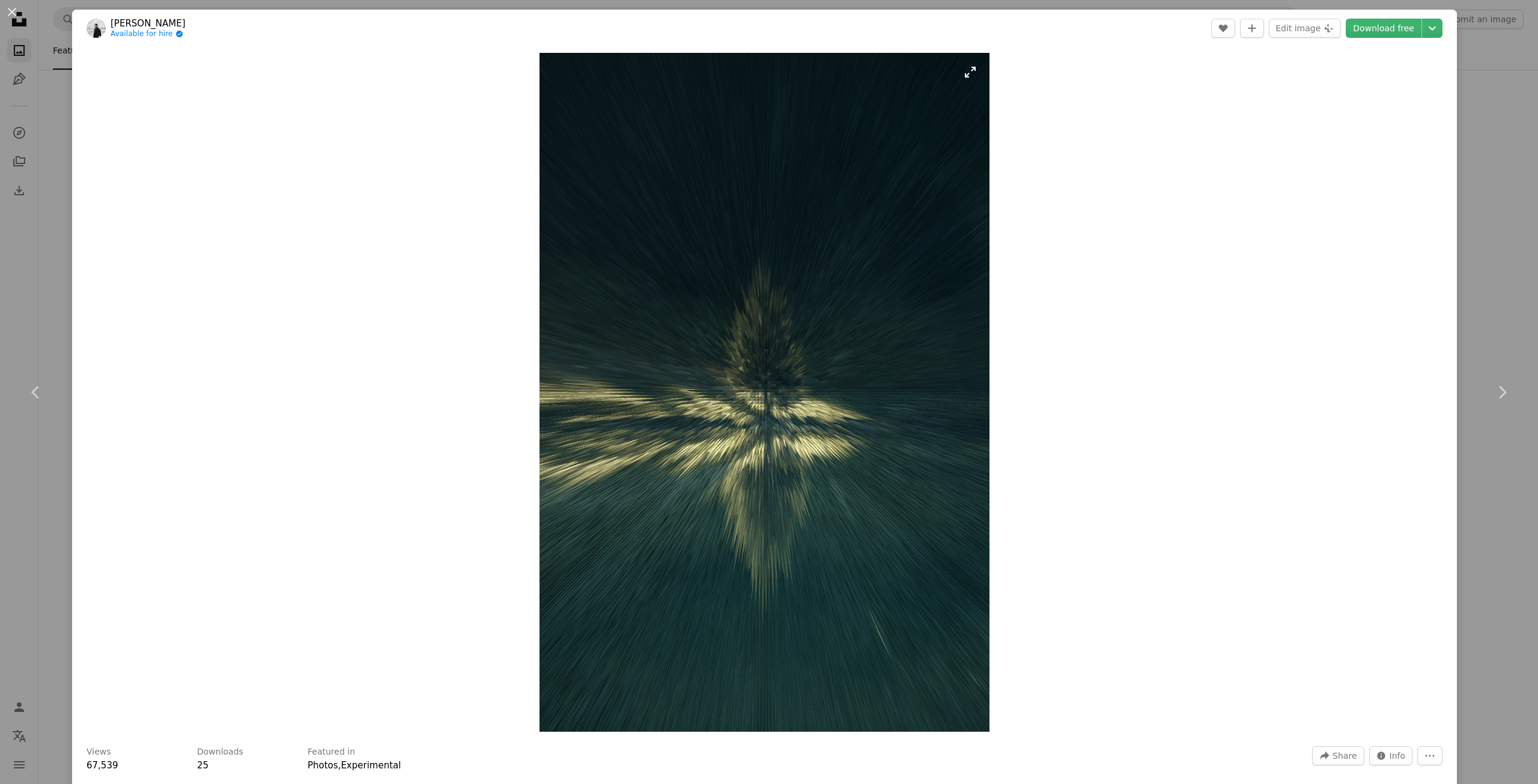
click at [684, 491] on img "Zoom in on this image" at bounding box center [765, 392] width 450 height 679
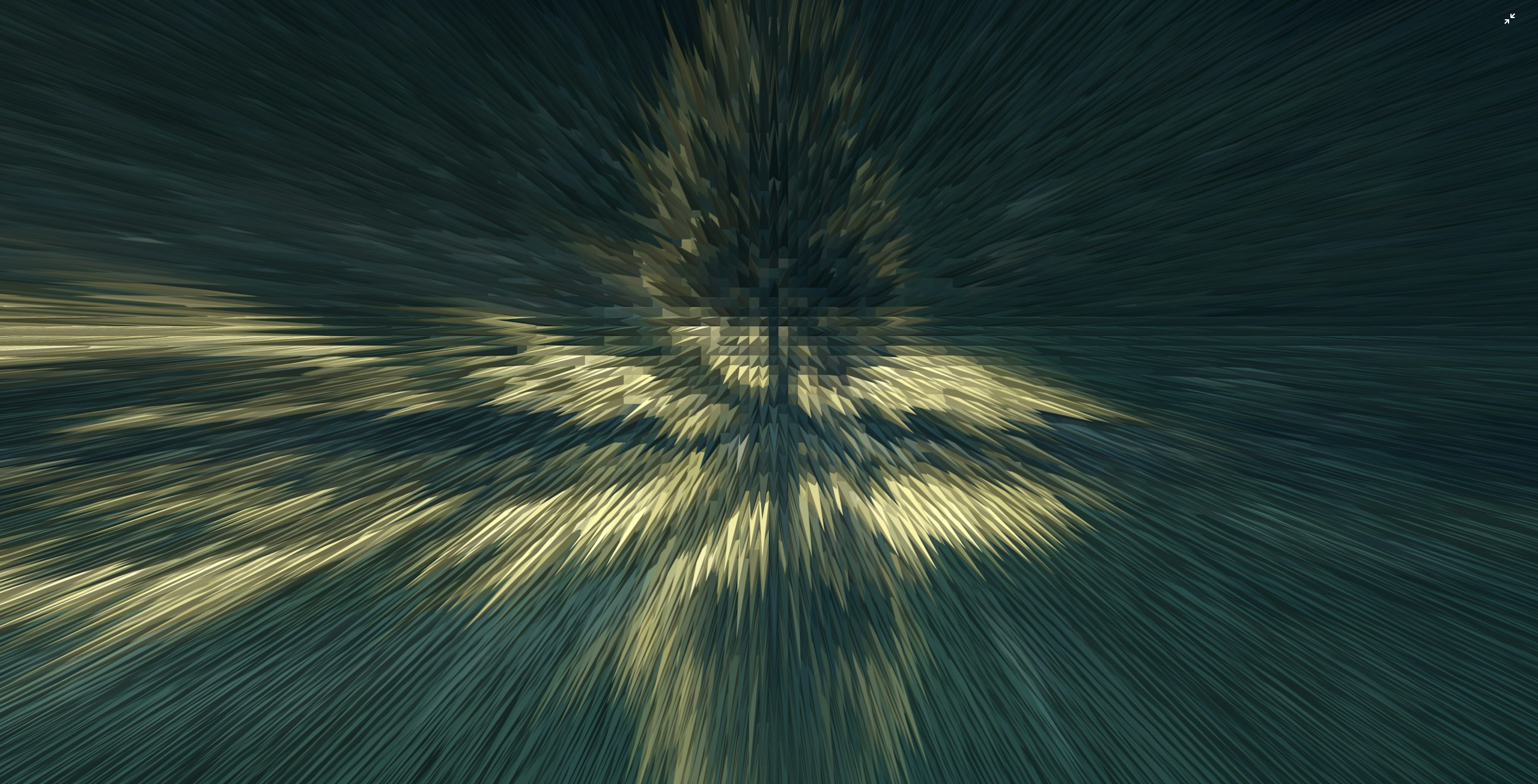
scroll to position [815, 0]
